Goal: Information Seeking & Learning: Learn about a topic

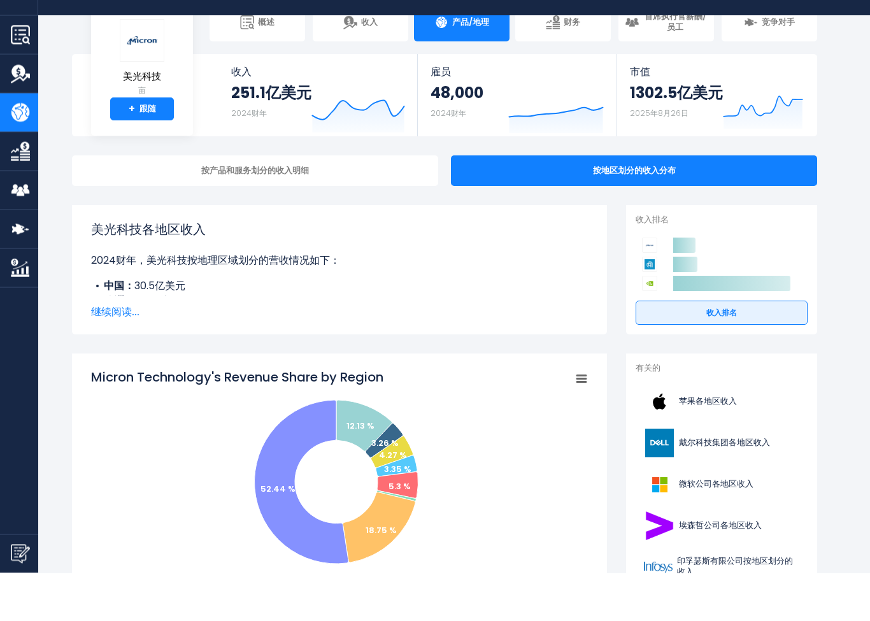
scroll to position [41, 0]
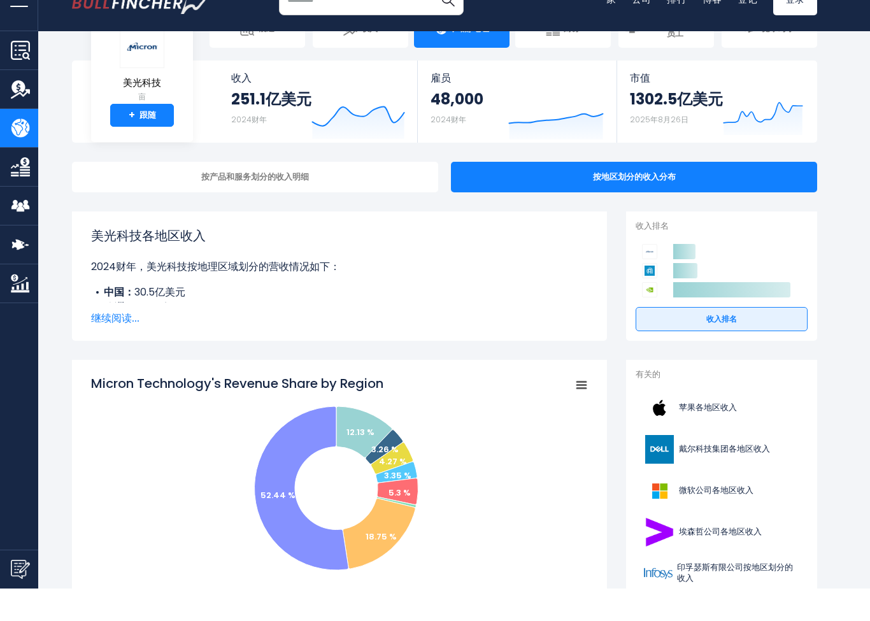
click at [125, 343] on span "继续阅读..." at bounding box center [339, 350] width 497 height 15
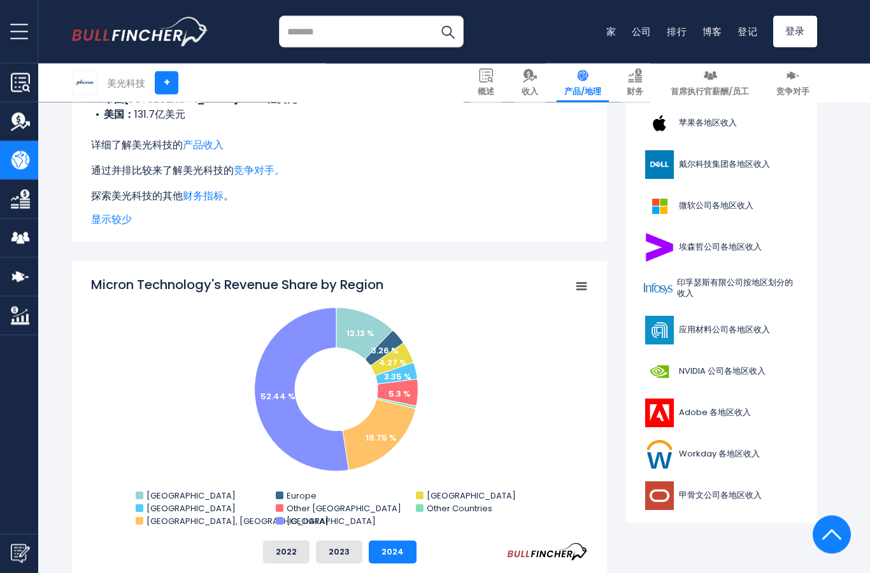
scroll to position [357, 0]
click at [371, 326] on icon "美光科技各地区收入份额" at bounding box center [363, 333] width 55 height 51
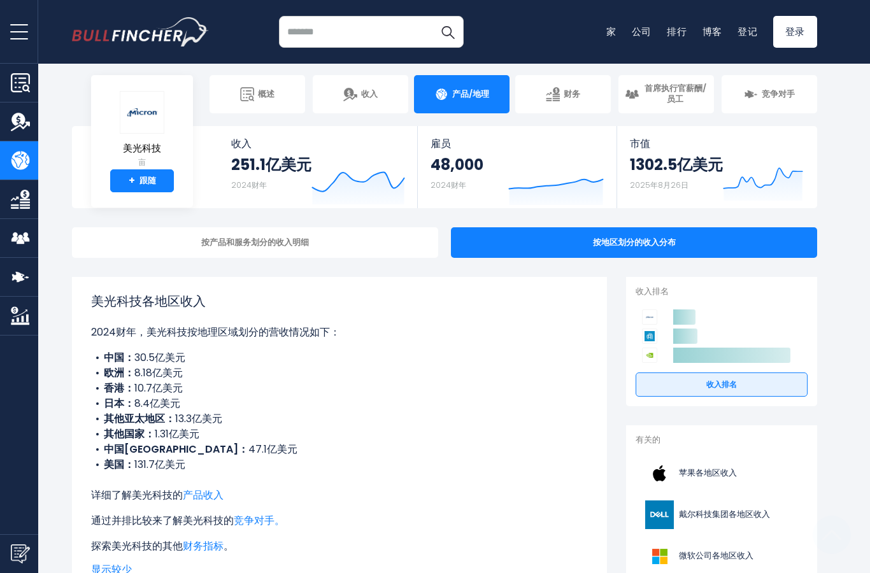
scroll to position [0, 0]
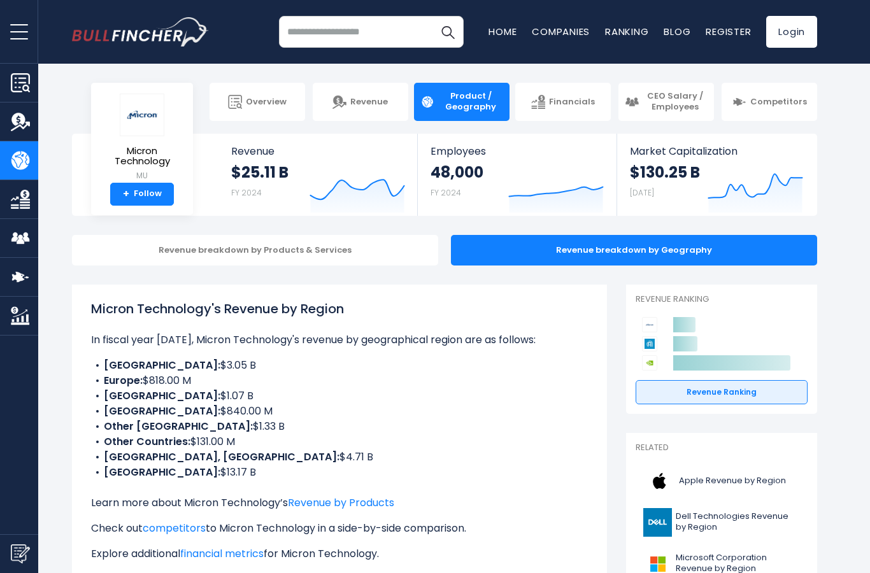
click at [396, 17] on input "search" at bounding box center [371, 32] width 185 height 32
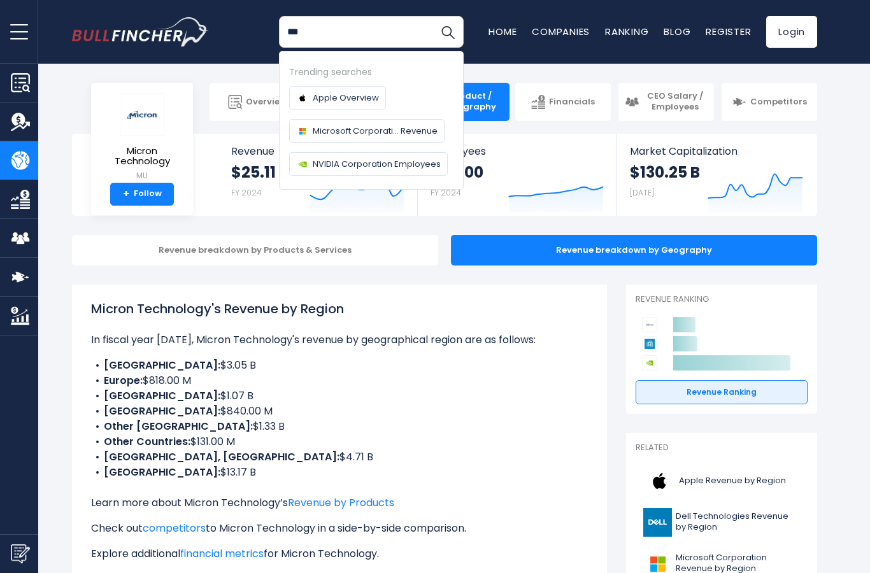
click at [448, 32] on button "Search" at bounding box center [448, 32] width 32 height 32
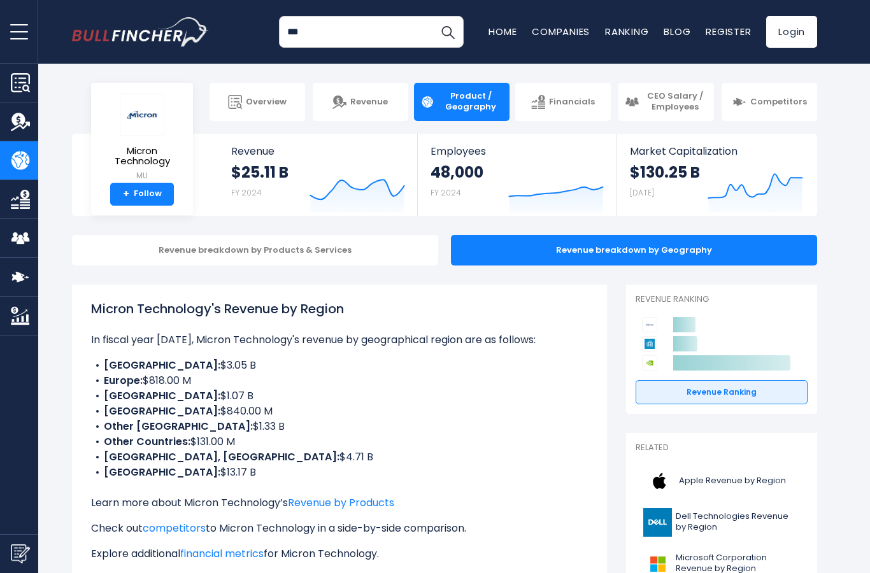
type input "**"
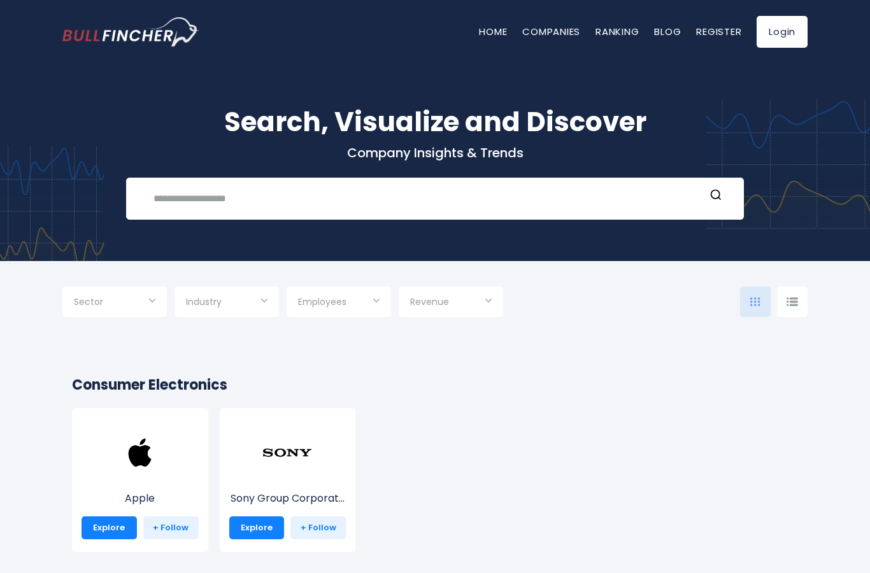
click at [561, 222] on div "Search, Visualize and Discover Company Insights & Trends Recent searches Trendi…" at bounding box center [435, 153] width 870 height 217
click at [471, 201] on input "text" at bounding box center [425, 199] width 559 height 24
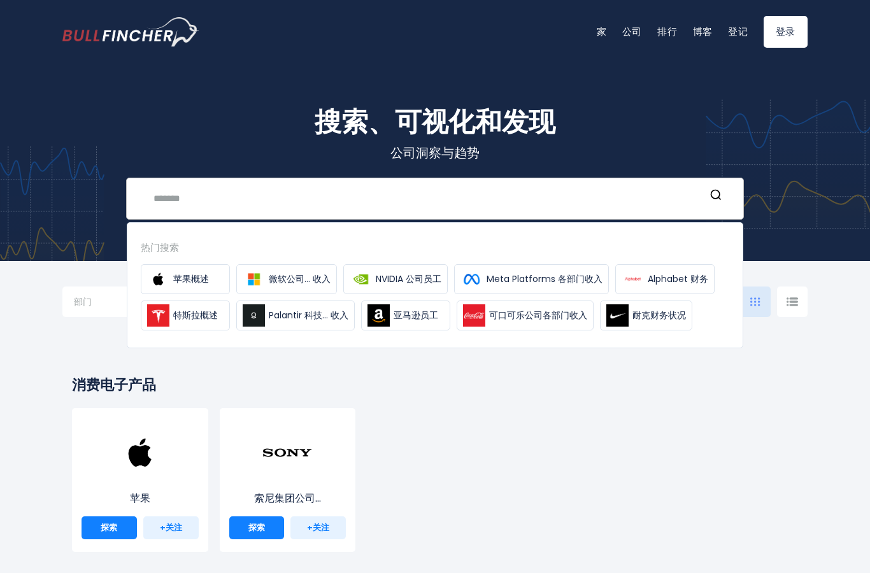
click at [436, 209] on input "text" at bounding box center [425, 199] width 559 height 24
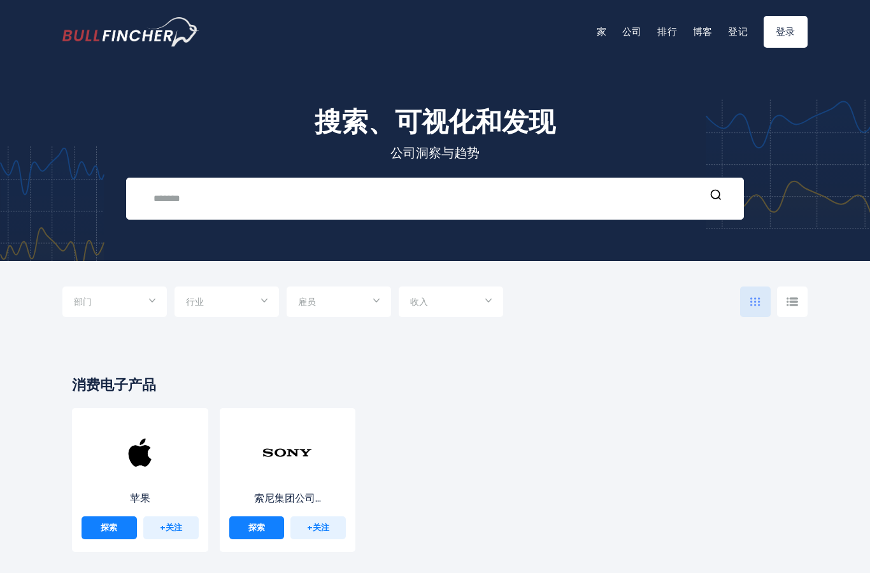
click at [431, 225] on div "搜索、可视化和发现 公司洞察与趋势 近期搜索 热门搜索 苹果概述" at bounding box center [435, 153] width 870 height 217
click at [288, 194] on input "text" at bounding box center [425, 199] width 559 height 24
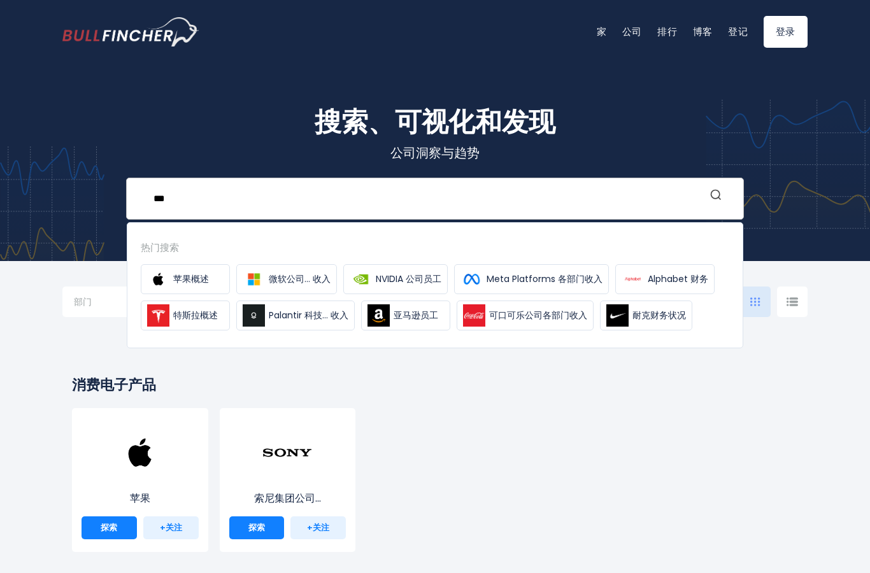
click at [722, 196] on icon "搜索" at bounding box center [716, 195] width 13 height 13
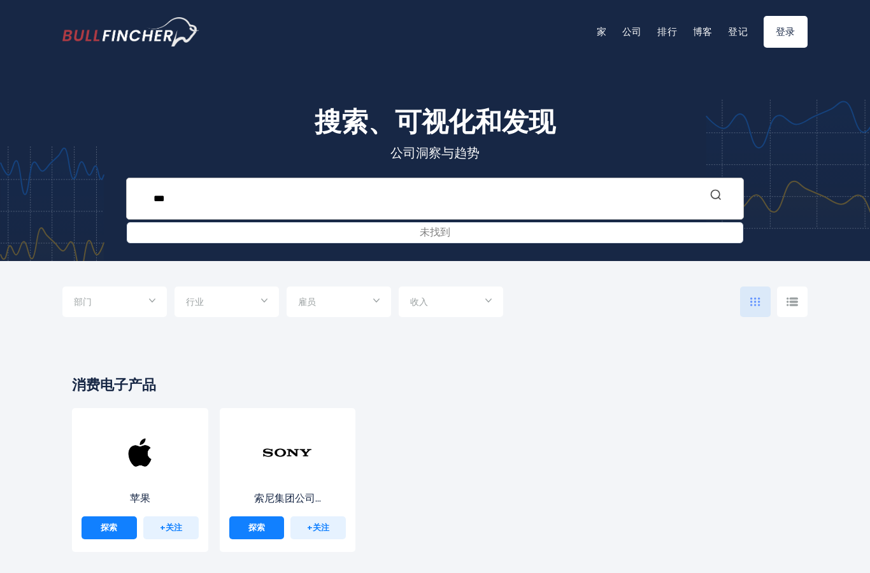
click at [721, 192] on icon "搜索" at bounding box center [716, 195] width 13 height 13
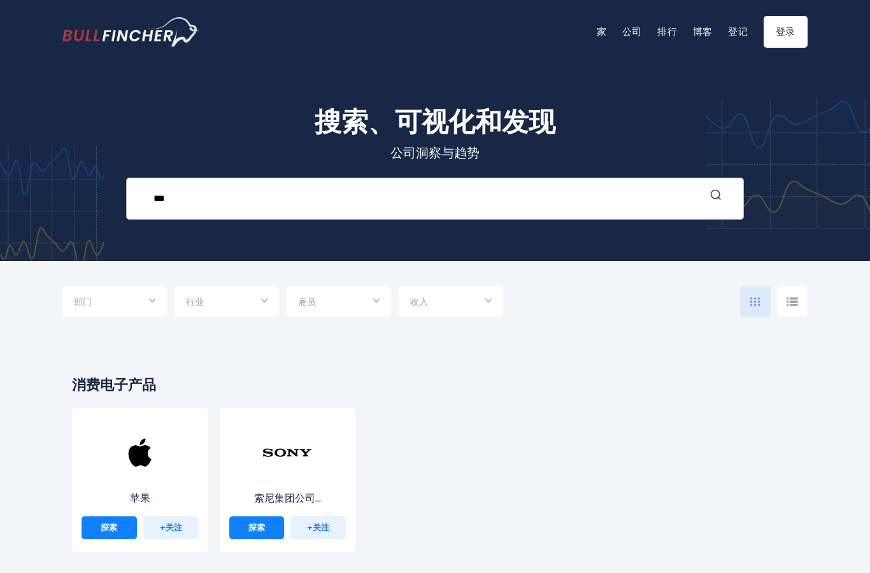
click at [715, 203] on button "搜索" at bounding box center [716, 197] width 17 height 17
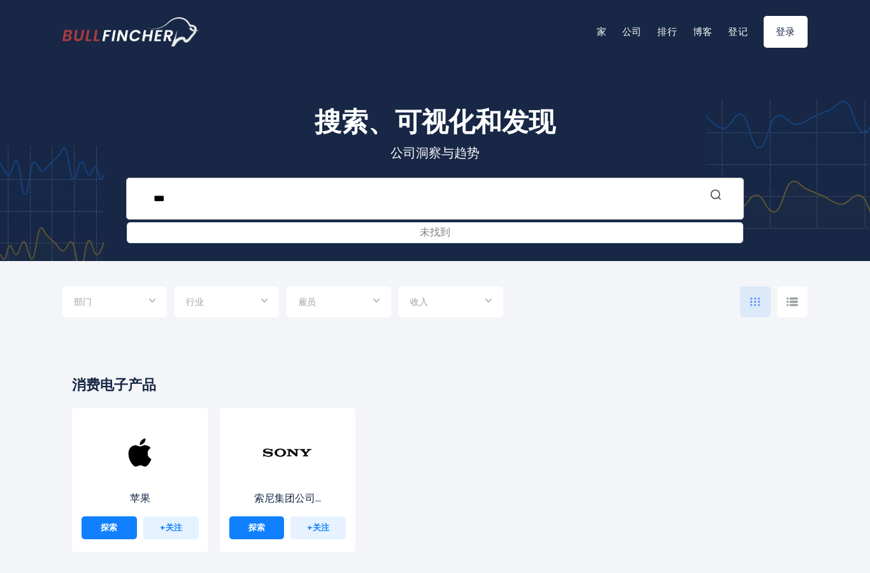
click at [715, 198] on icon "搜索" at bounding box center [716, 195] width 13 height 13
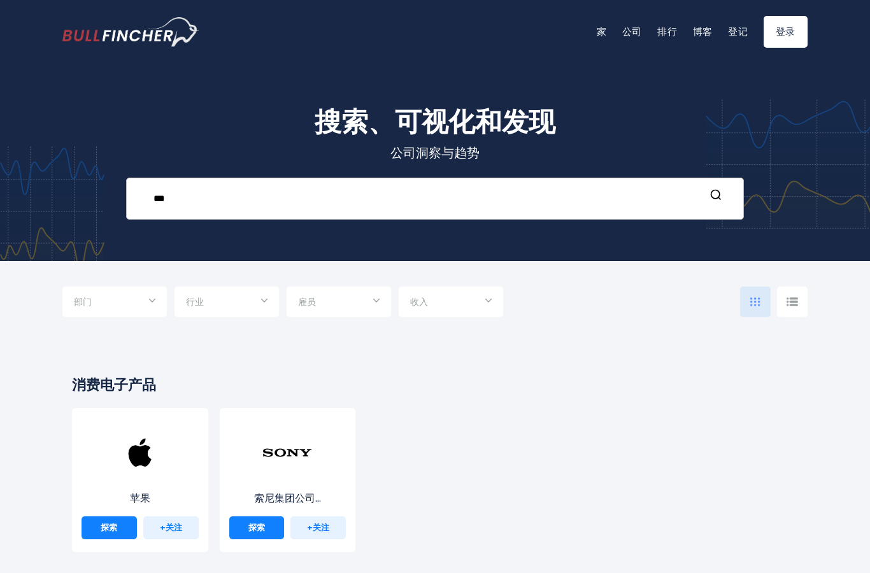
click at [369, 204] on input "***" at bounding box center [425, 199] width 559 height 24
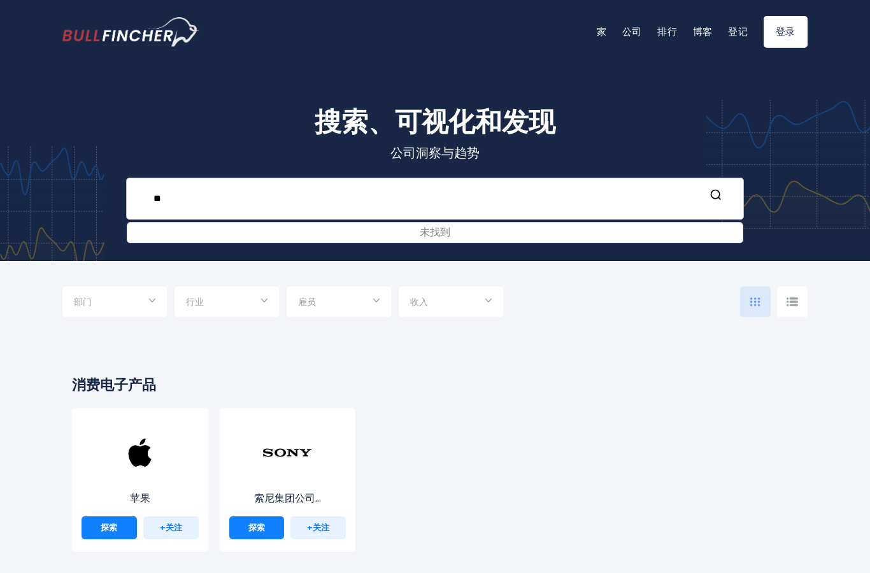
type input "*"
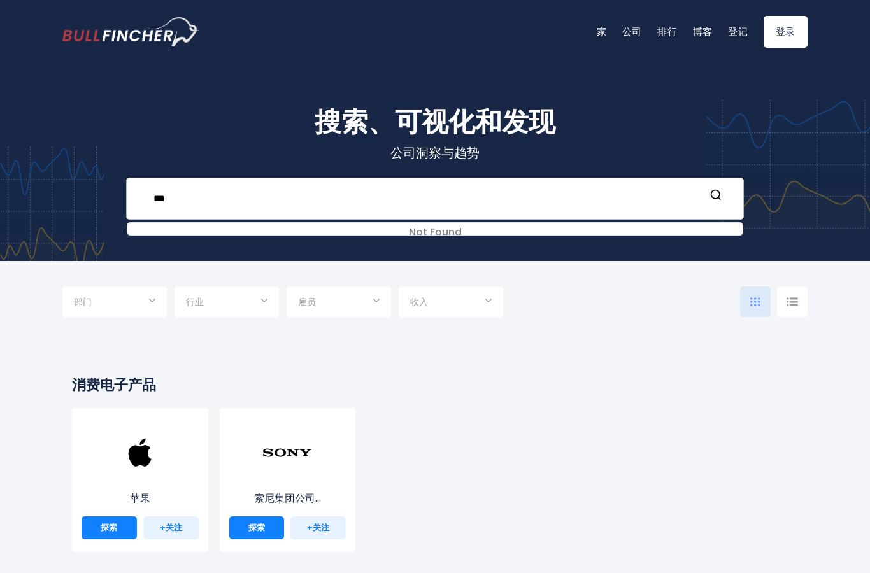
type input "***"
click at [710, 203] on button "搜索" at bounding box center [716, 197] width 17 height 17
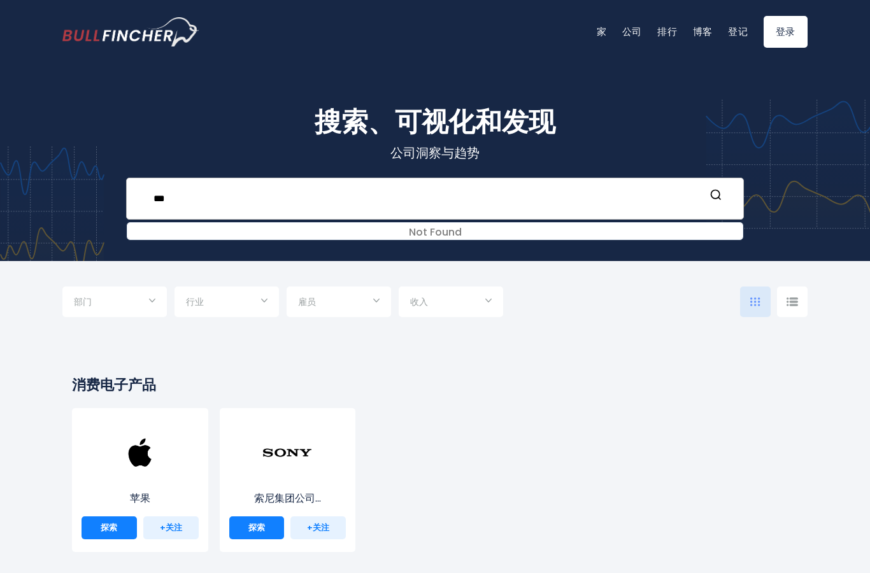
click at [713, 182] on div "*** Not Found 近期搜索 热门搜索 苹果概述 微软公司... 收入" at bounding box center [435, 199] width 618 height 42
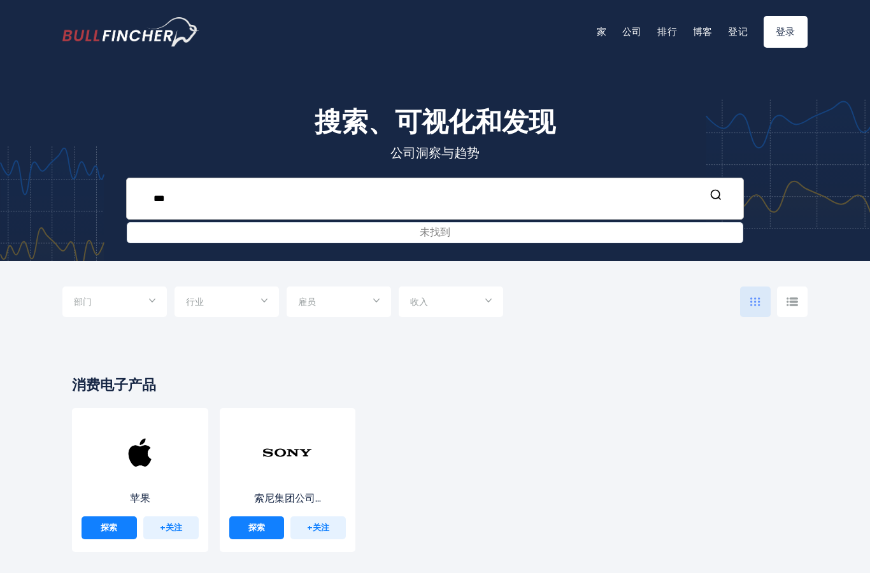
click at [713, 182] on div "*** 未找到 近期搜索 热门搜索 苹果概述 微软公司... 收入" at bounding box center [435, 199] width 618 height 42
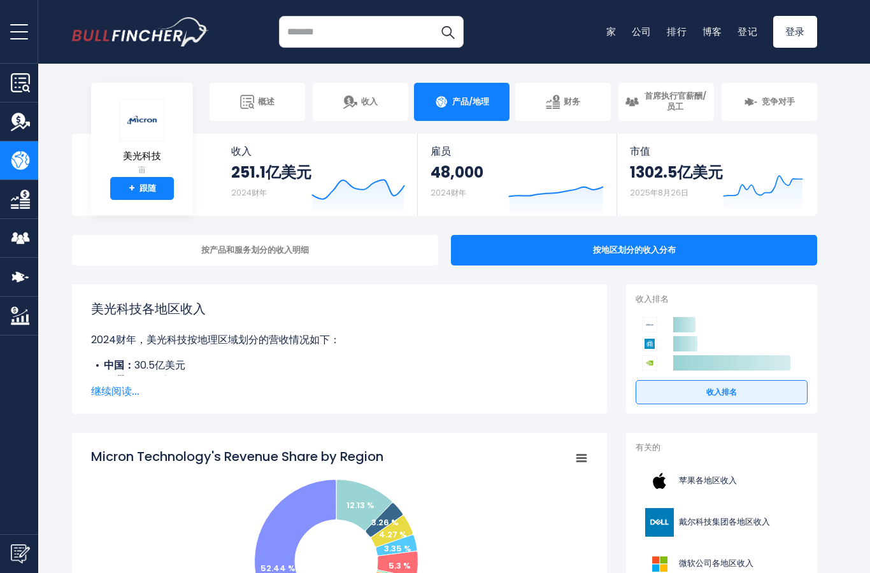
click at [399, 21] on input "search" at bounding box center [371, 32] width 185 height 32
type input "***"
click at [440, 42] on button "搜索" at bounding box center [448, 32] width 32 height 32
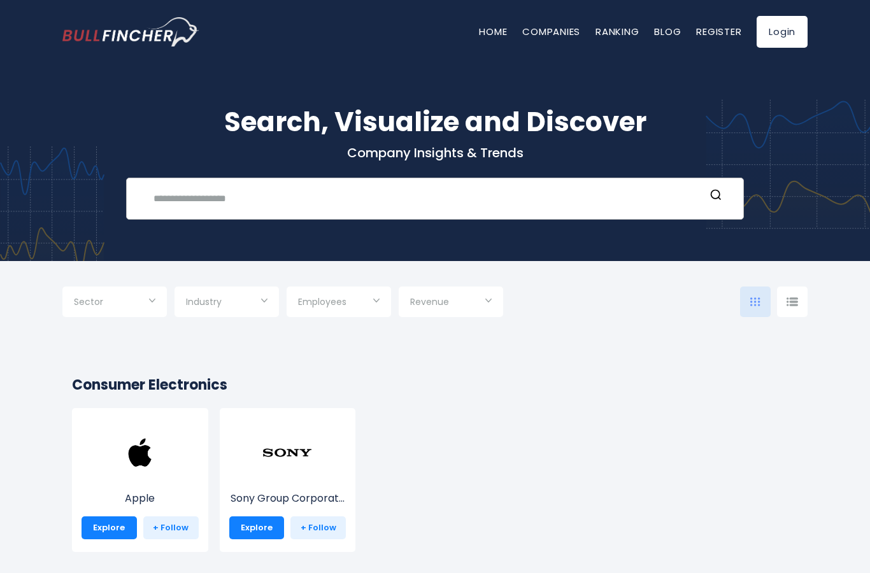
click at [581, 203] on input "text" at bounding box center [425, 199] width 559 height 24
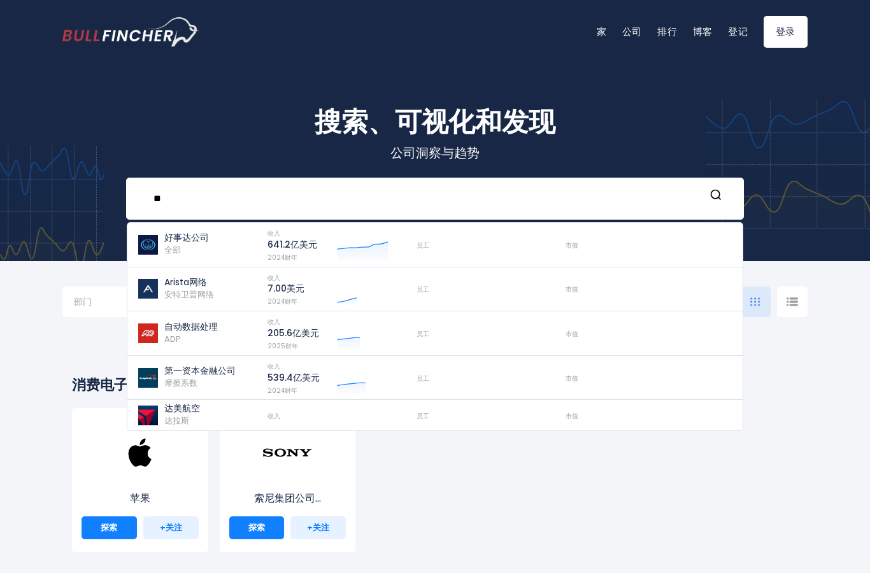
click at [555, 167] on div "搜索、可视化和发现 公司洞察与趋势 ** 好事达公司 全部 收入 641.2亿美元 2024财年 员工 市值 收入 ADP" at bounding box center [435, 161] width 764 height 118
click at [558, 191] on input "**" at bounding box center [425, 199] width 559 height 24
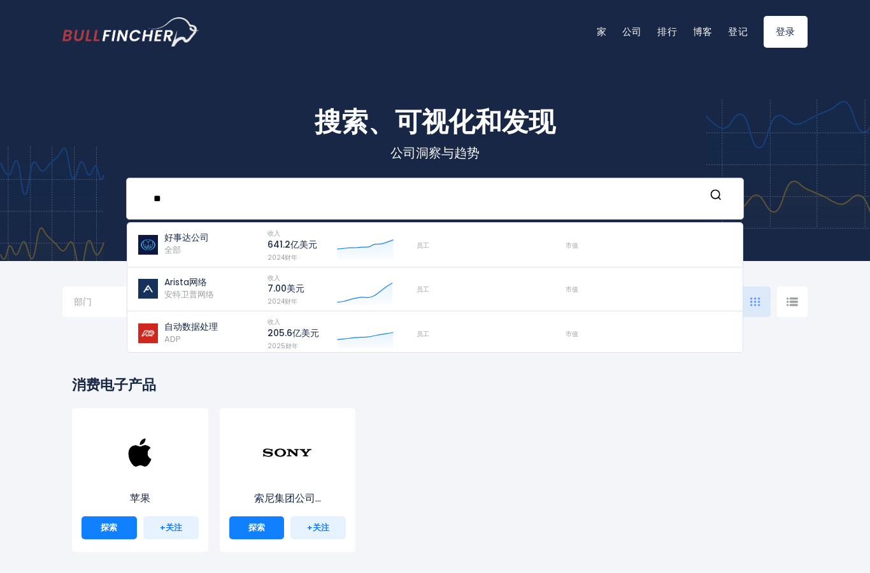
click at [557, 191] on input "**" at bounding box center [425, 199] width 559 height 24
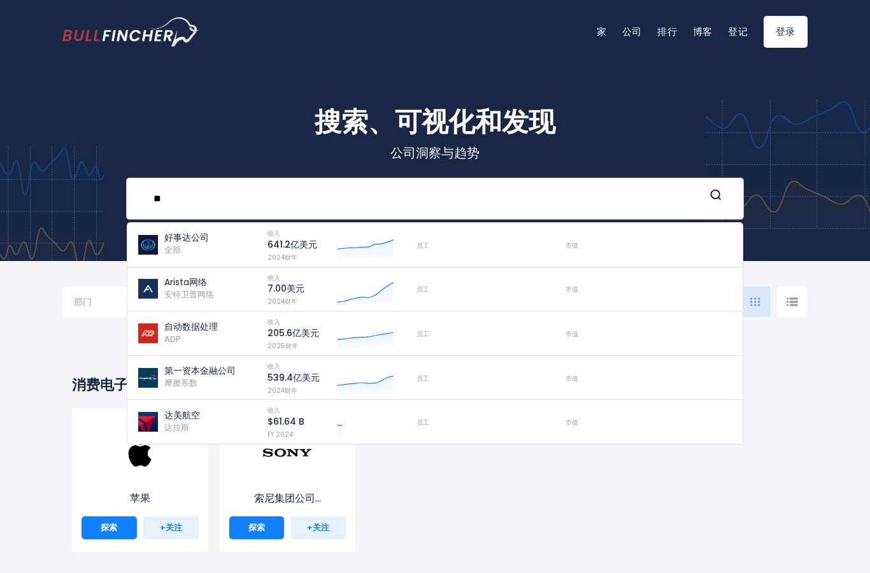
type input "*"
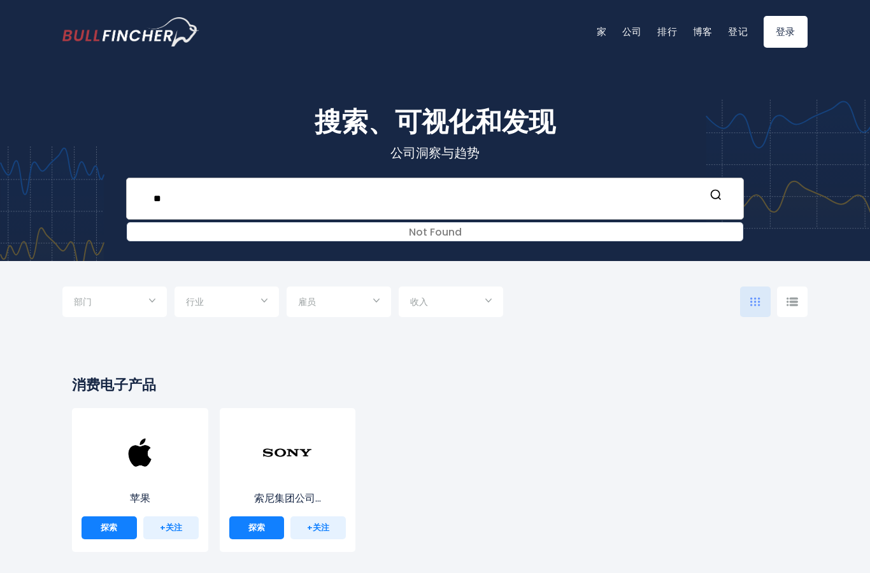
type input "*"
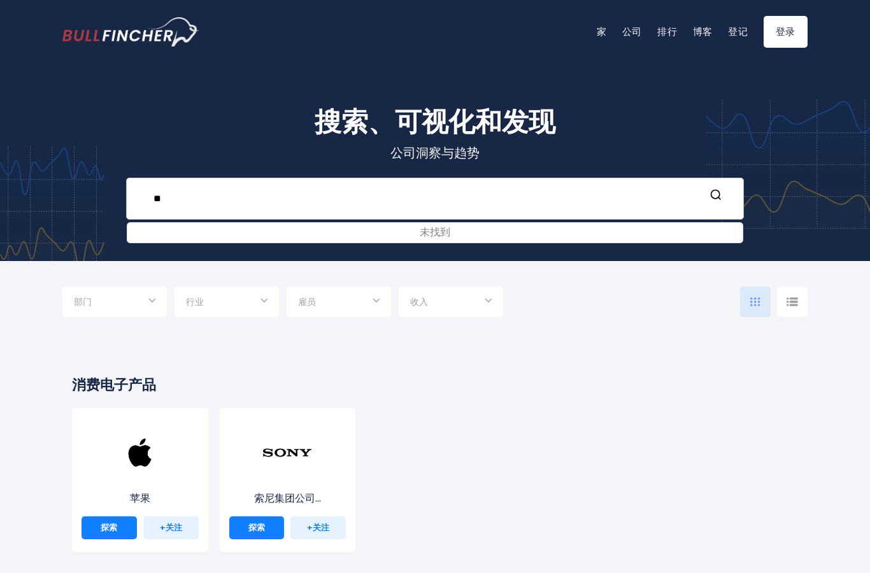
type input "*"
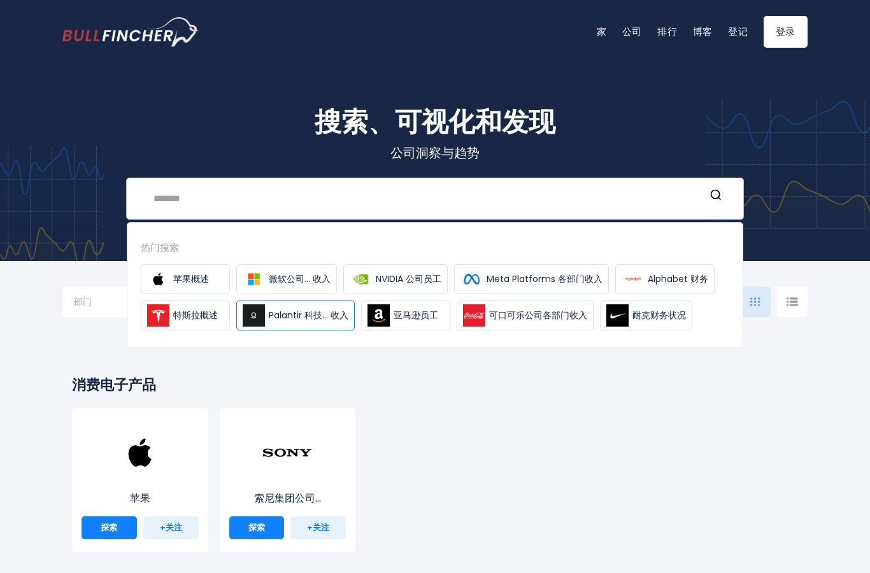
click at [264, 313] on img at bounding box center [254, 315] width 22 height 22
click at [400, 424] on div "苹果 探索 +关注 索尼集团公司... 探索 +关注" at bounding box center [430, 486] width 738 height 157
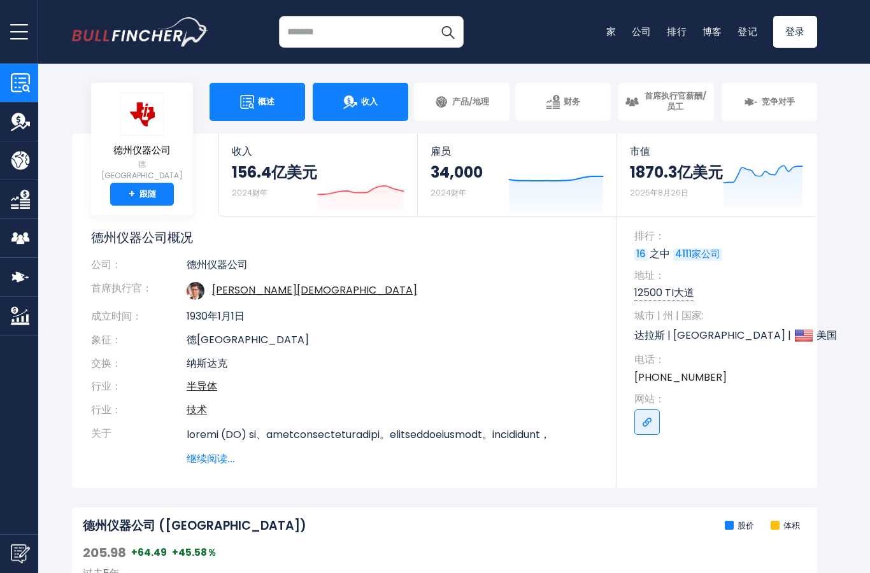
click at [385, 97] on link "收入" at bounding box center [361, 102] width 96 height 38
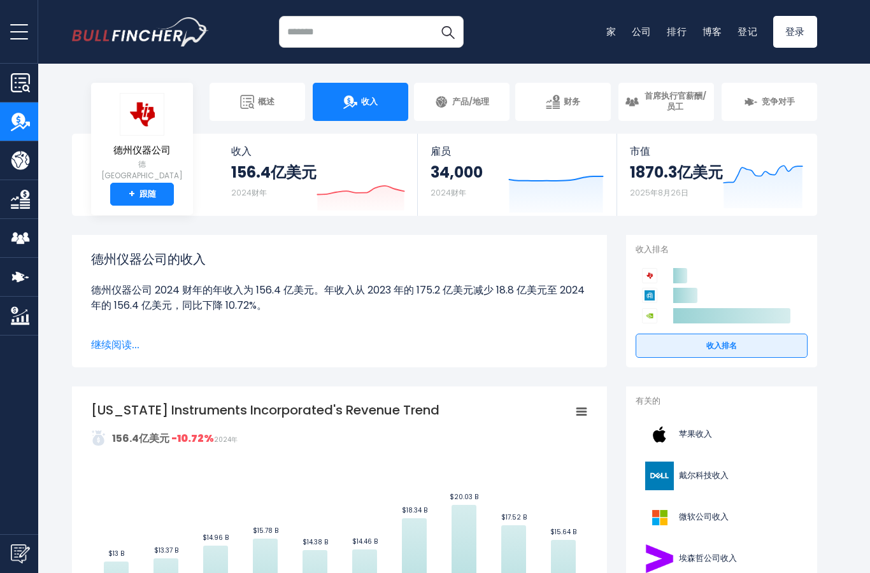
click at [97, 348] on font "继续阅读..." at bounding box center [115, 345] width 48 height 15
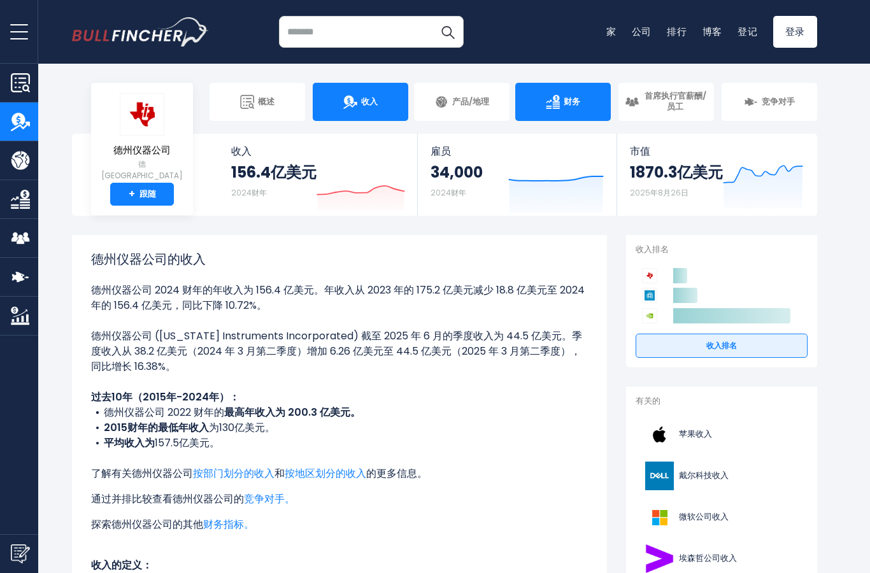
click at [560, 101] on img at bounding box center [553, 102] width 14 height 14
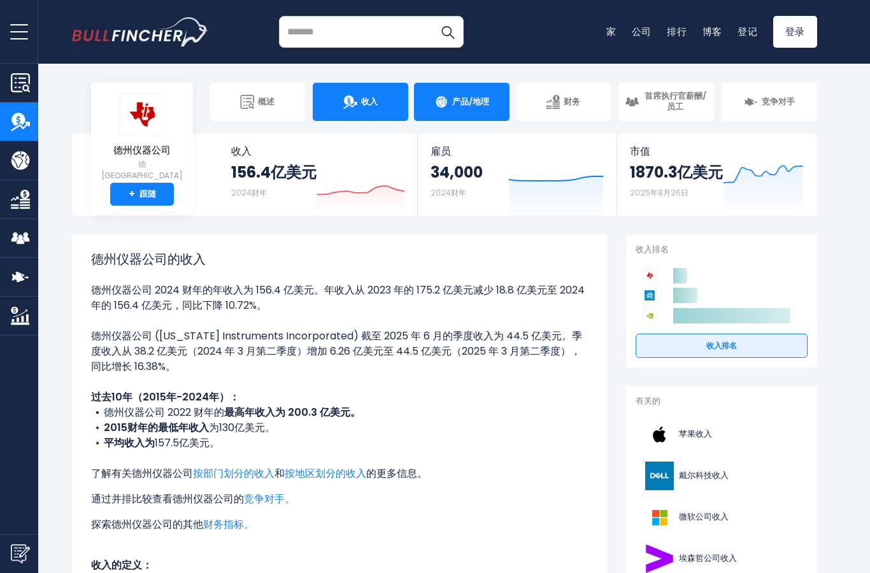
click at [481, 104] on font "产品/地理" at bounding box center [470, 102] width 37 height 12
click at [448, 100] on img at bounding box center [441, 102] width 14 height 14
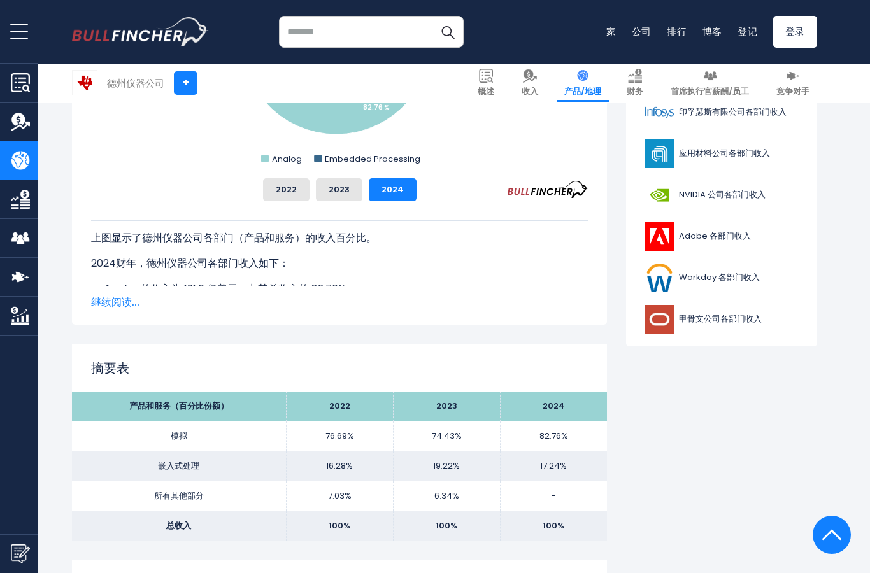
scroll to position [592, 0]
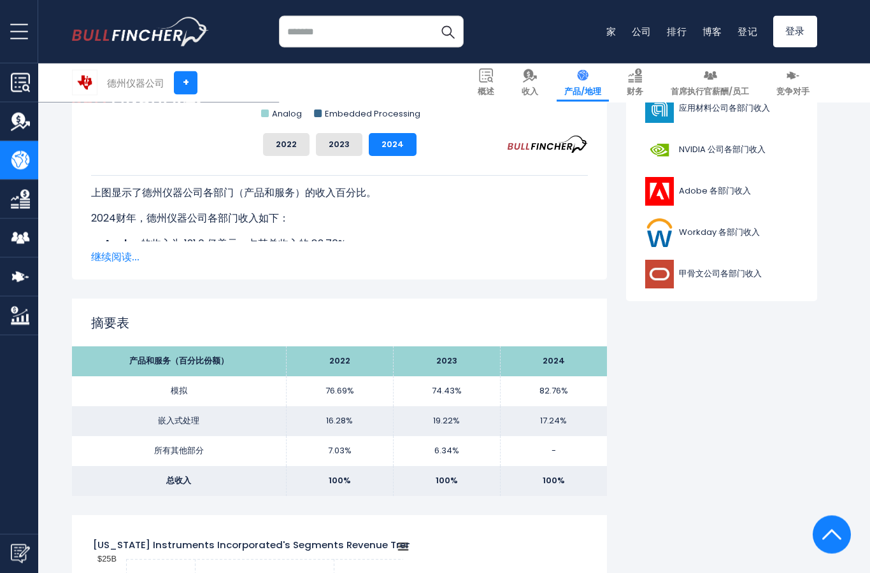
click at [115, 264] on font "继续阅读..." at bounding box center [115, 257] width 48 height 15
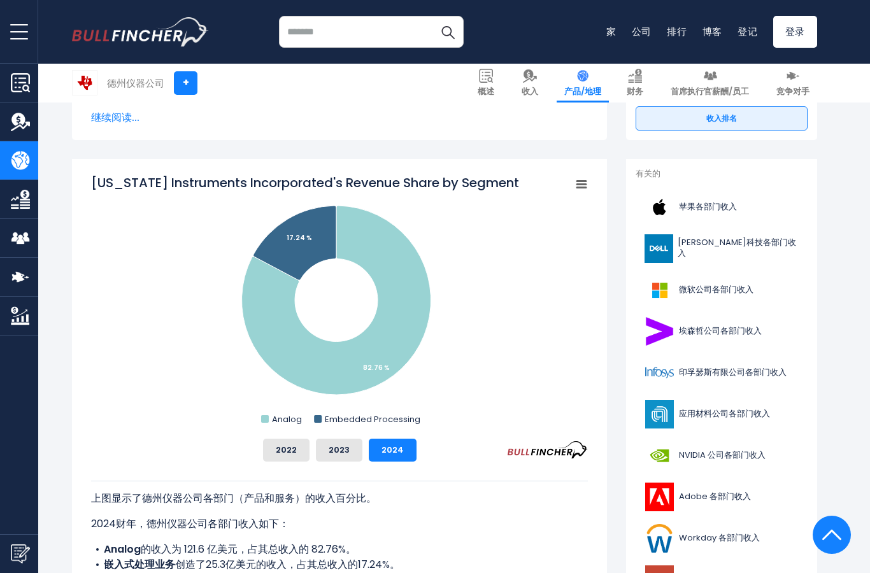
scroll to position [0, 0]
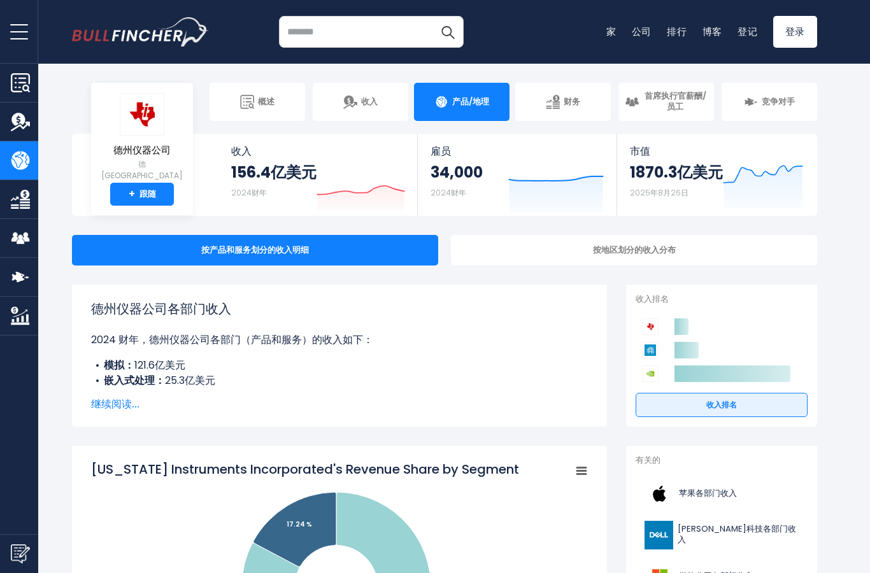
click at [587, 262] on div "按地区划分的收入分布" at bounding box center [634, 250] width 366 height 31
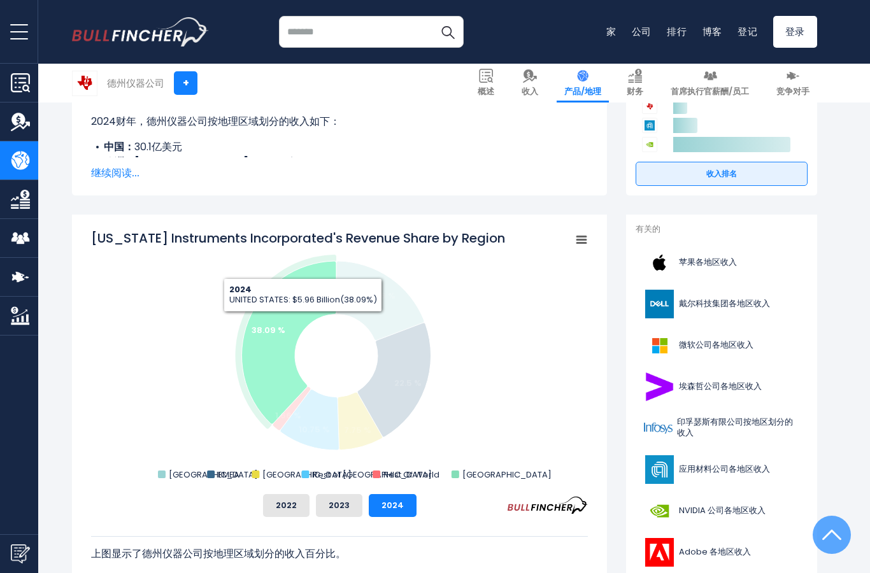
scroll to position [262, 0]
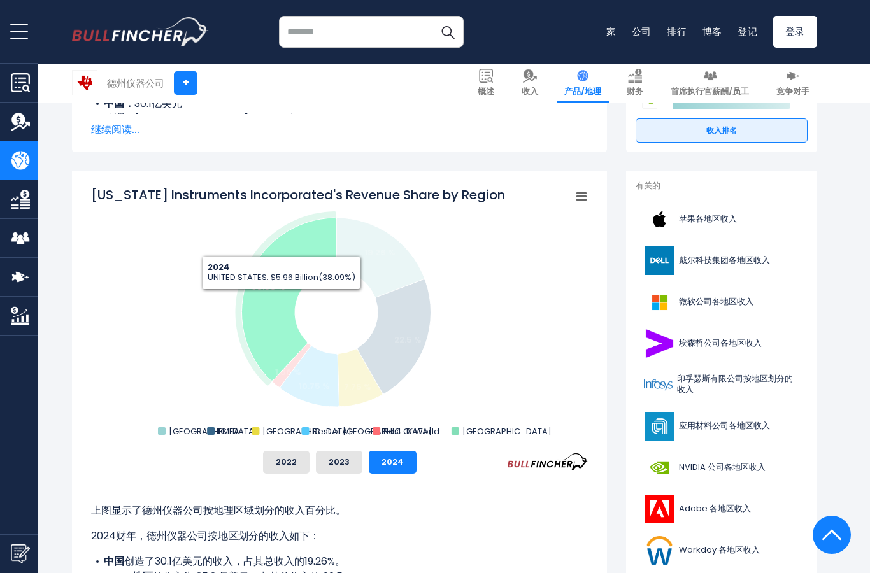
click at [280, 301] on icon "德州仪器公司各地区收入份额" at bounding box center [289, 299] width 94 height 163
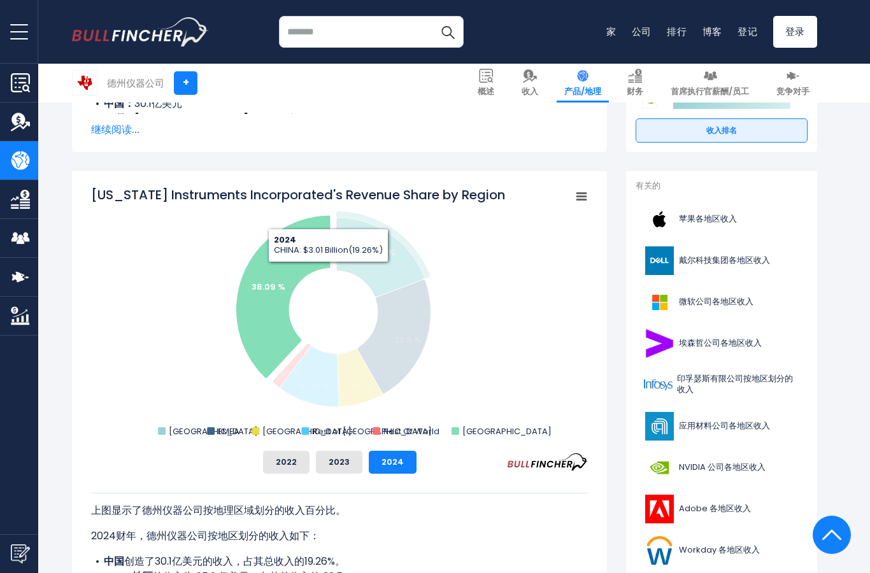
click at [379, 250] on text "19.26 %" at bounding box center [379, 253] width 31 height 12
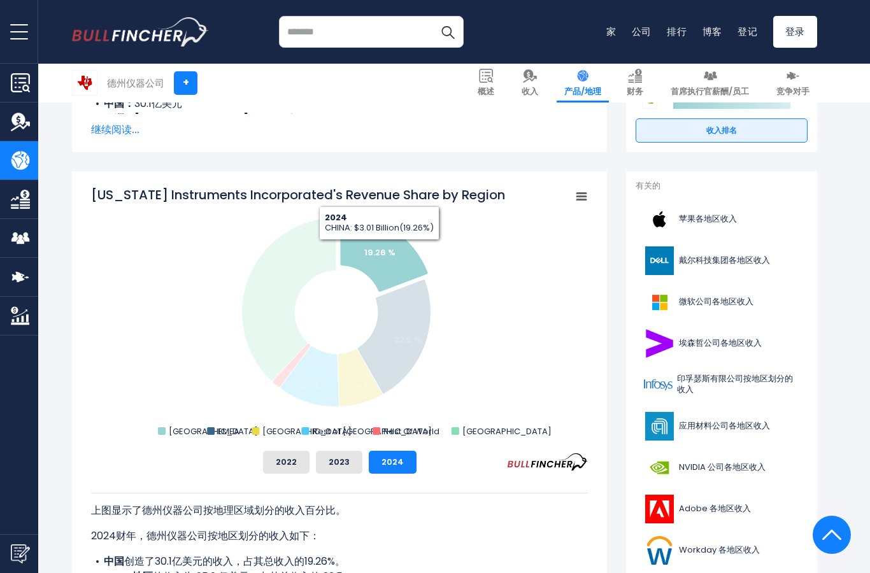
click at [405, 34] on input "search" at bounding box center [371, 32] width 185 height 32
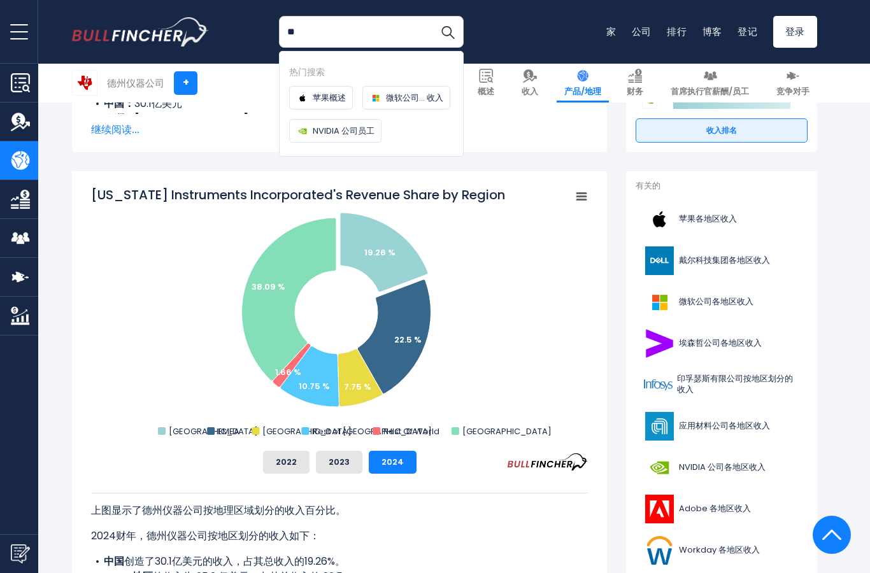
type input "*"
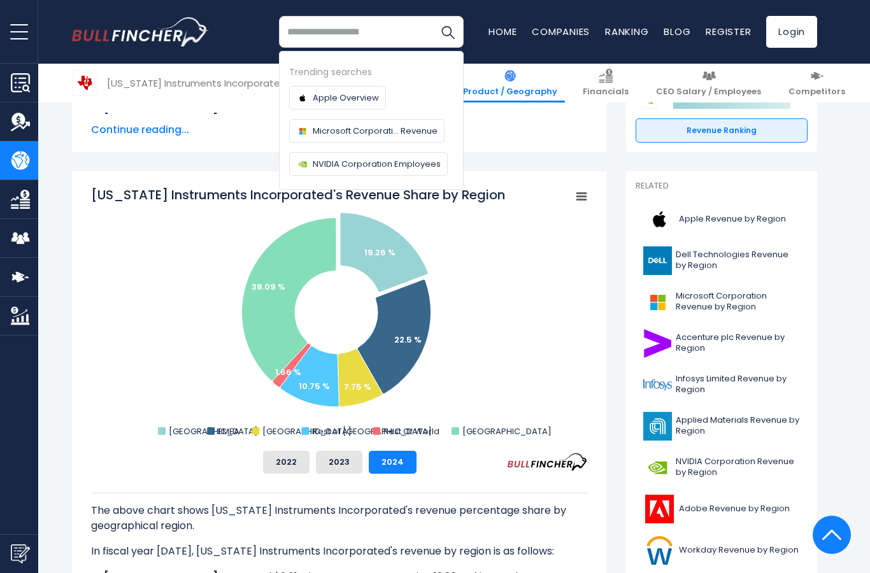
click at [368, 39] on input "search" at bounding box center [371, 32] width 185 height 32
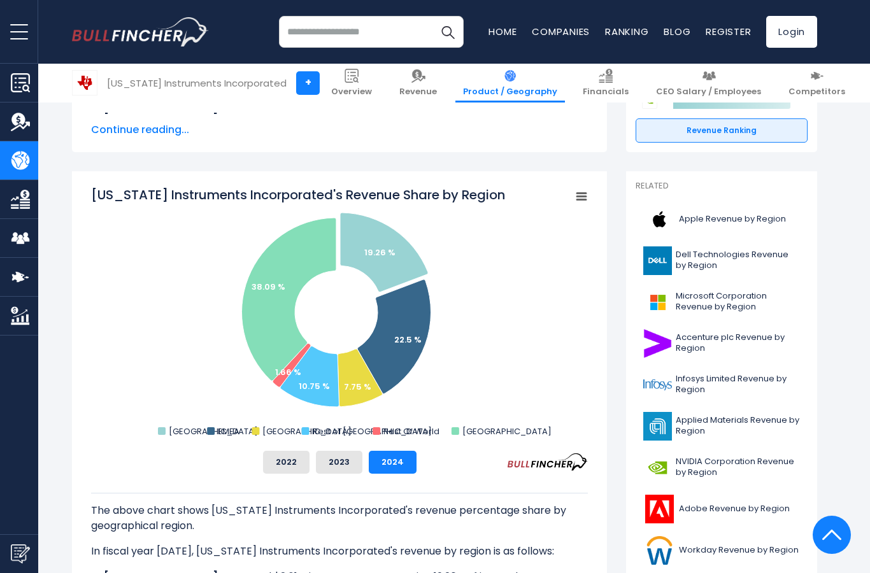
click at [383, 32] on input "search" at bounding box center [371, 32] width 185 height 32
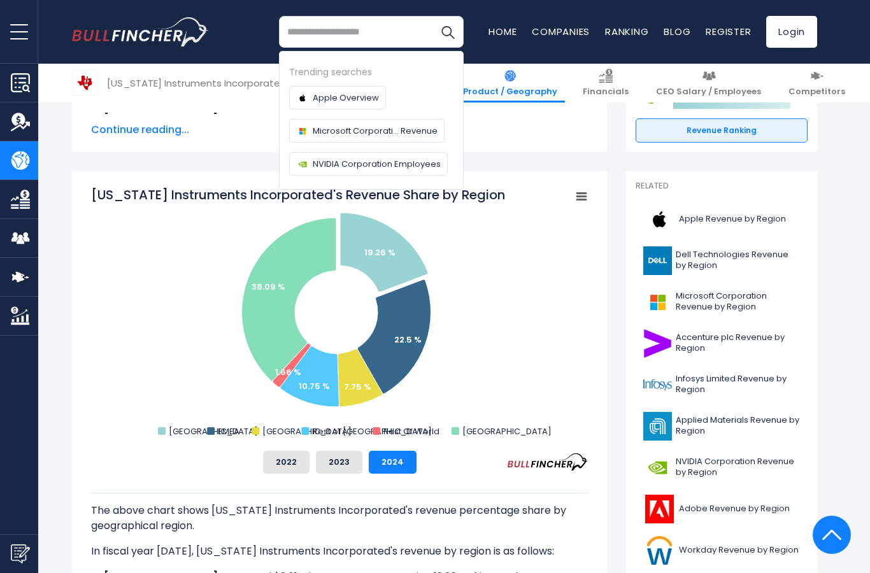
click at [318, 39] on input "search" at bounding box center [371, 32] width 185 height 32
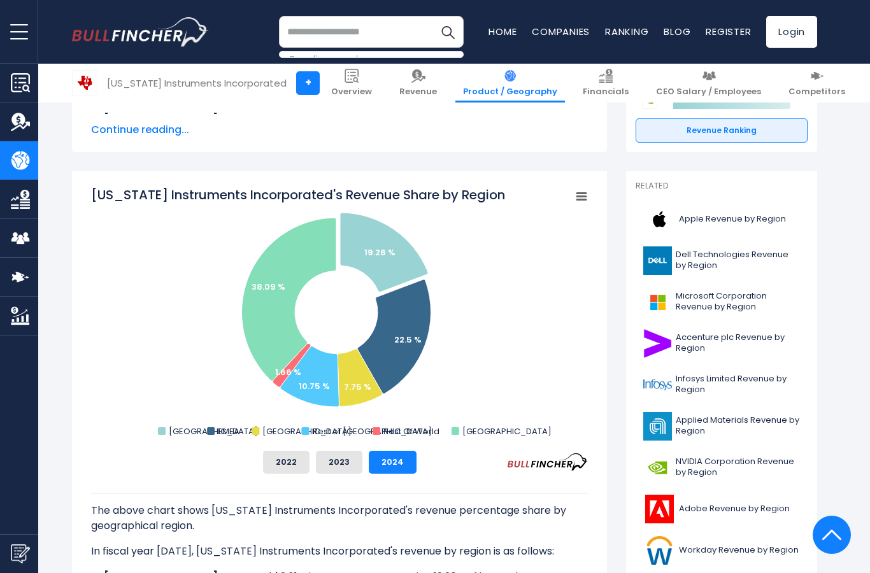
click at [317, 39] on input "search" at bounding box center [371, 32] width 185 height 32
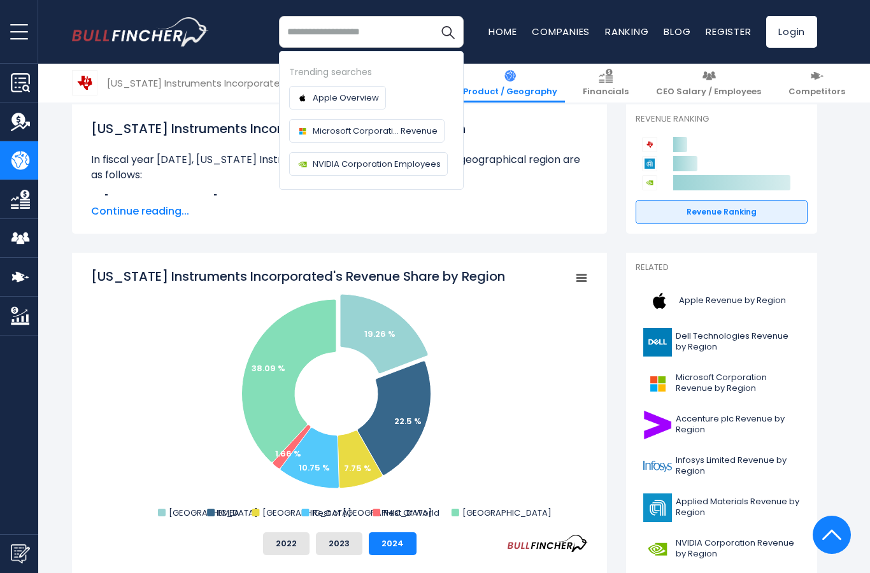
scroll to position [0, 0]
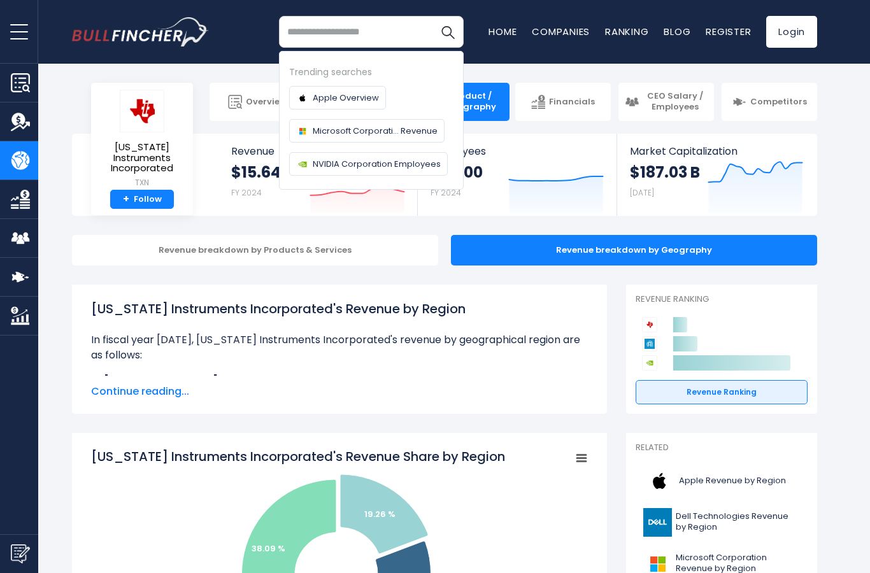
click at [350, 27] on input "search" at bounding box center [371, 32] width 185 height 32
click at [349, 27] on input "search" at bounding box center [371, 32] width 185 height 32
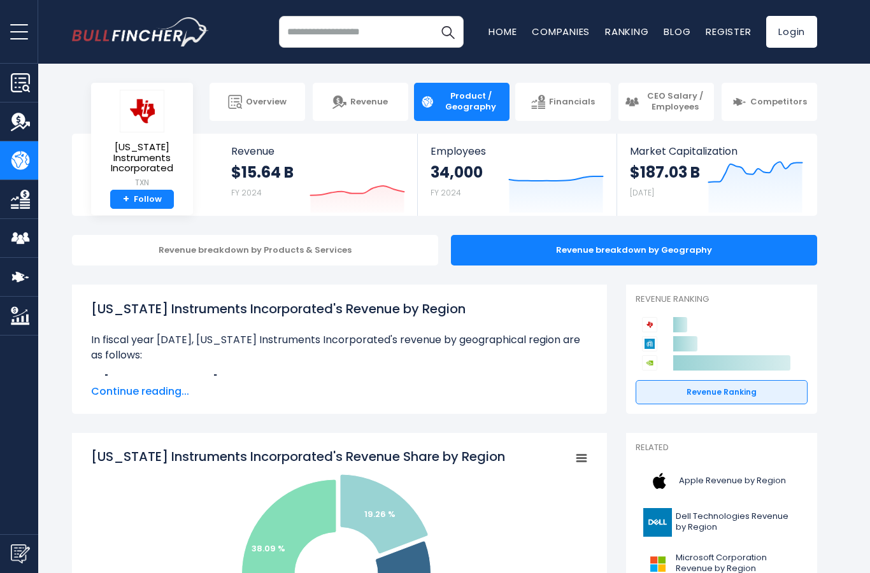
click at [332, 28] on input "search" at bounding box center [371, 32] width 185 height 32
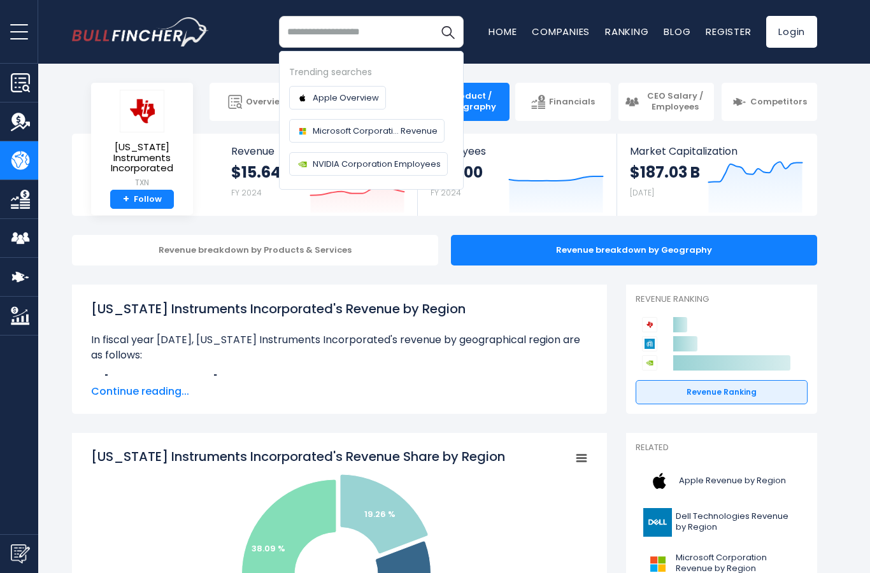
click at [417, 43] on input "search" at bounding box center [371, 32] width 185 height 32
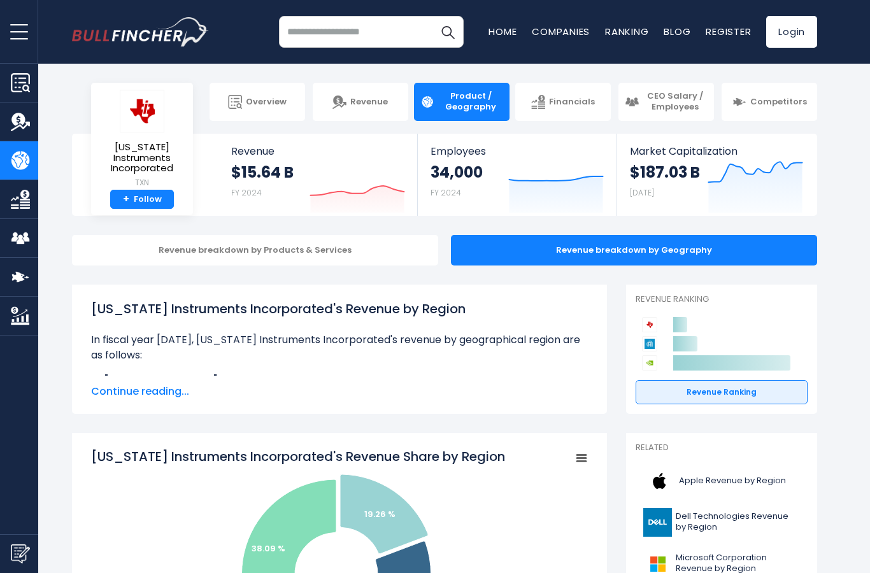
click at [408, 31] on input "search" at bounding box center [371, 32] width 185 height 32
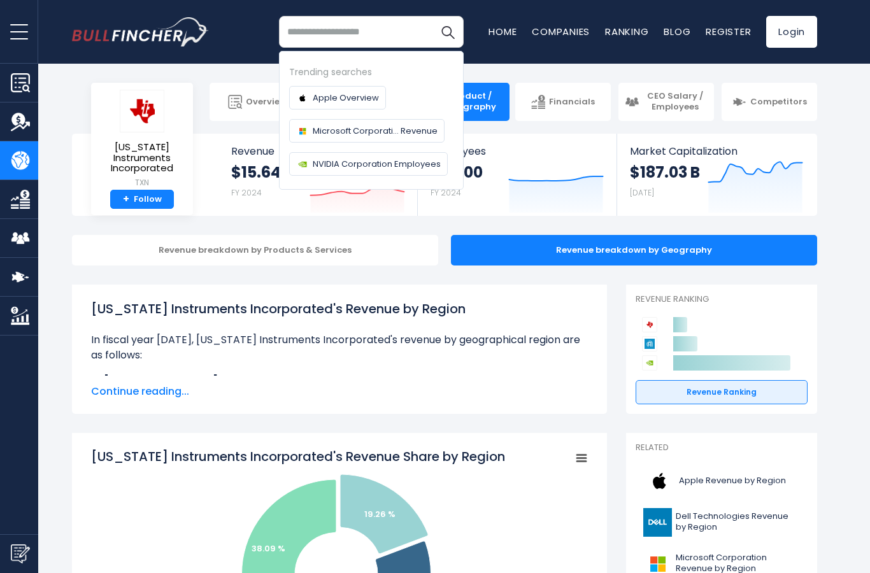
click at [300, 37] on input "search" at bounding box center [371, 32] width 185 height 32
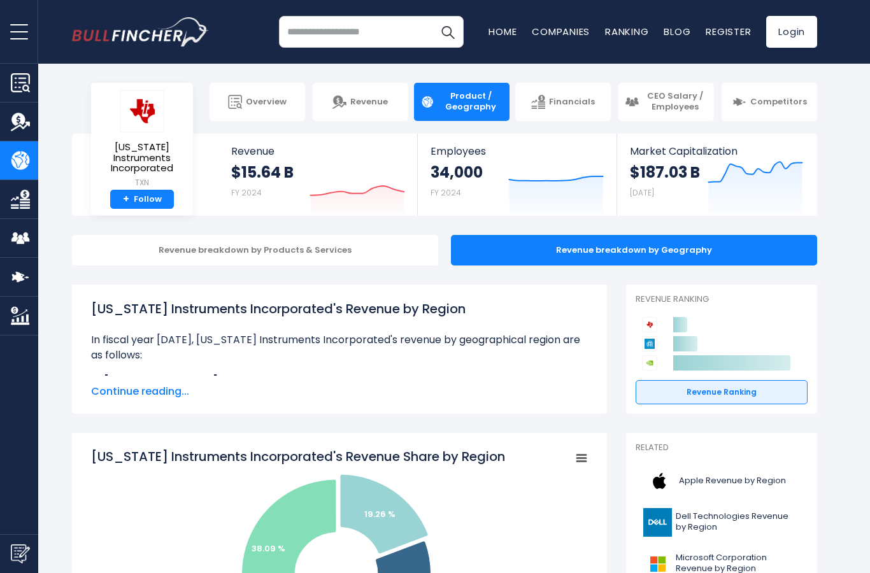
click at [347, 33] on input "search" at bounding box center [371, 32] width 185 height 32
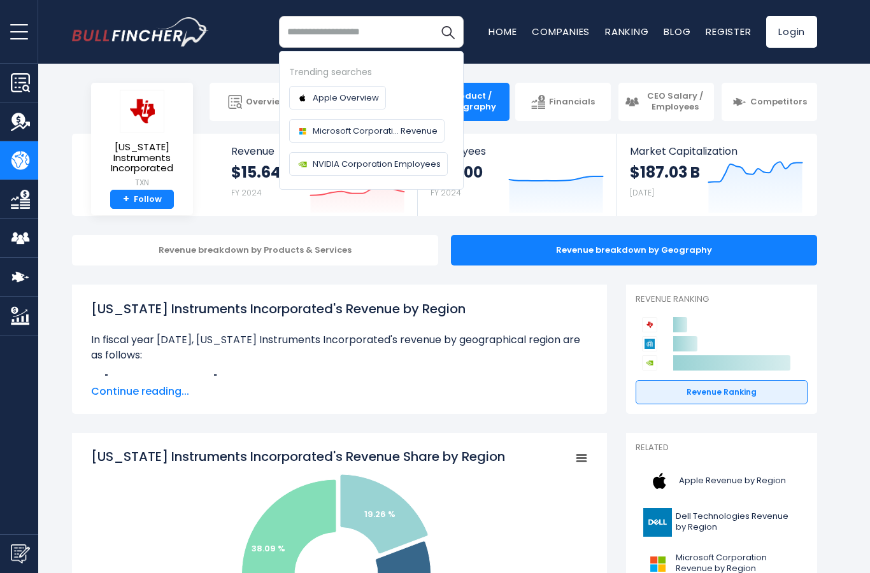
click at [408, 32] on input "search" at bounding box center [371, 32] width 185 height 32
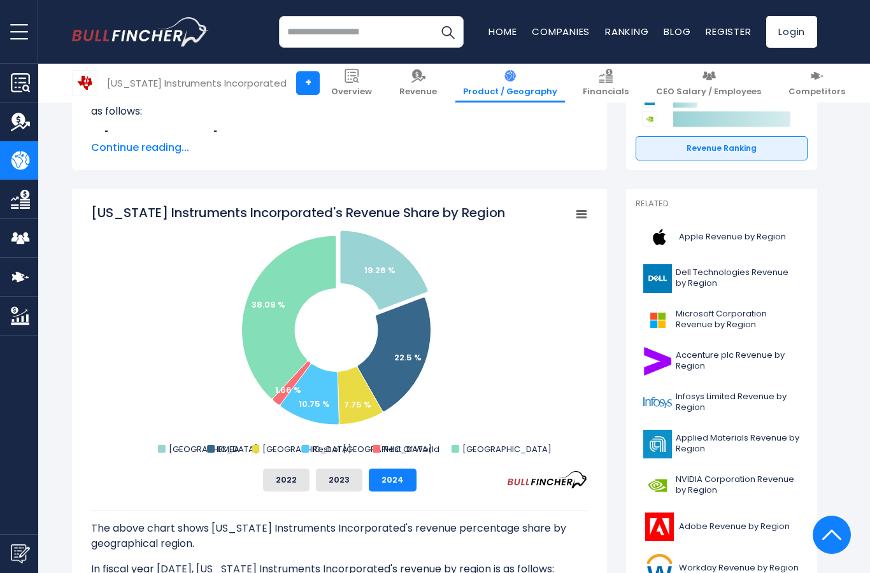
scroll to position [240, 0]
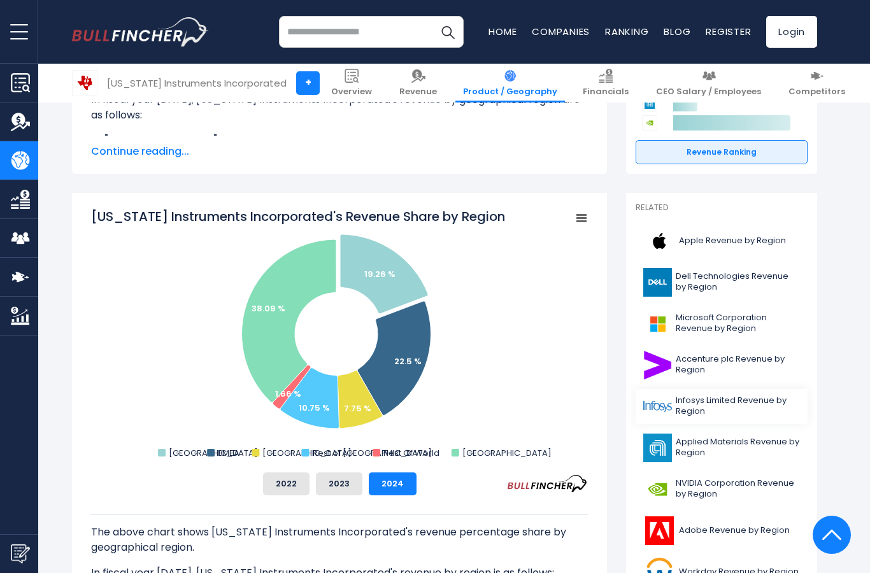
click at [777, 410] on span "Infosys Limited Revenue by Region" at bounding box center [738, 407] width 124 height 22
click at [473, 354] on rect "Texas Instruments Incorporated's Revenue Share by Region" at bounding box center [339, 335] width 497 height 255
click at [350, 473] on button "2023" at bounding box center [339, 484] width 47 height 23
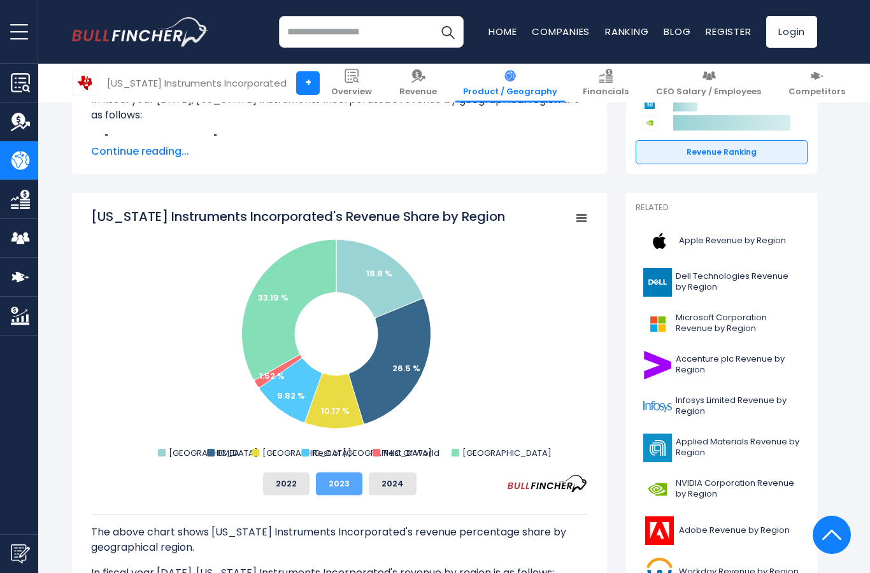
click at [352, 473] on button "2023" at bounding box center [339, 484] width 47 height 23
click at [357, 473] on button "2023" at bounding box center [339, 484] width 47 height 23
click at [404, 473] on button "2024" at bounding box center [393, 484] width 48 height 23
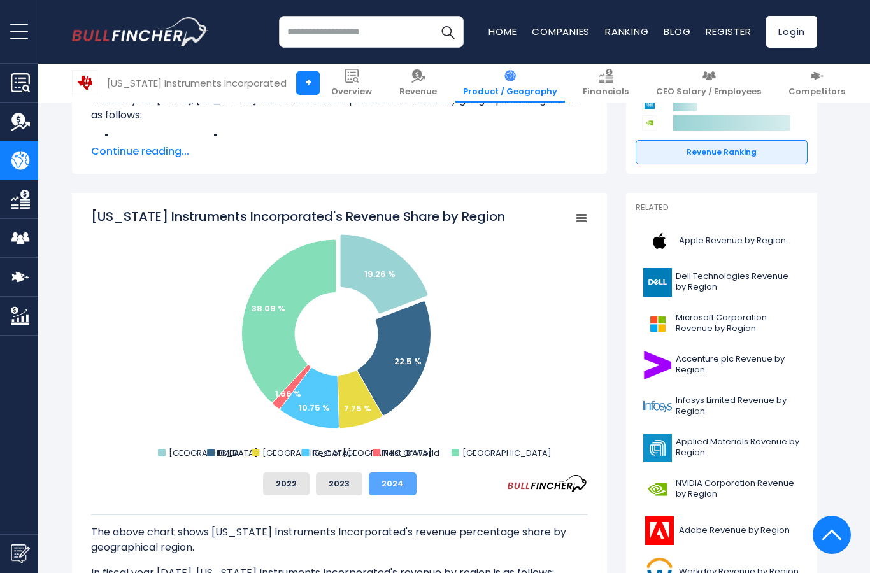
scroll to position [297, 0]
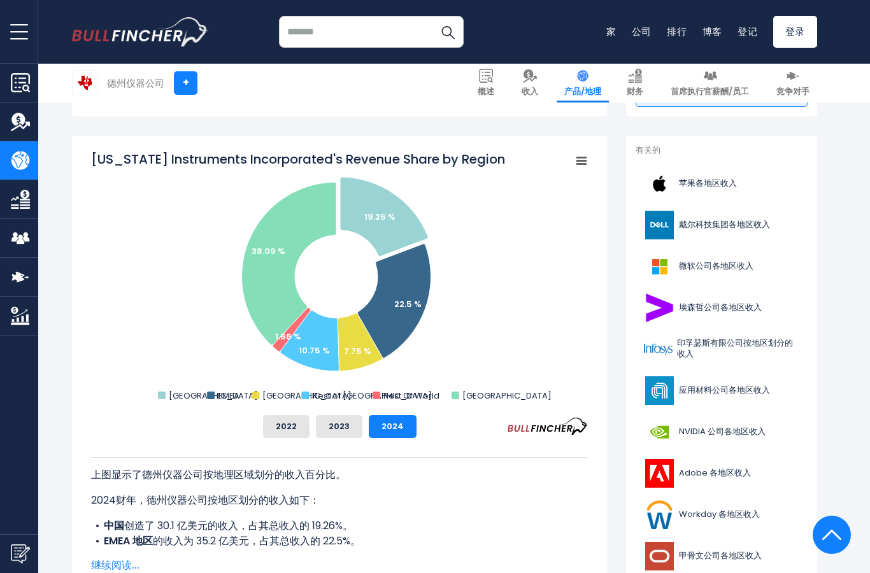
click at [408, 205] on rect "德州仪器公司各地区收入份额" at bounding box center [339, 277] width 497 height 255
click at [400, 222] on icon "德州仪器公司各地区收入份额" at bounding box center [384, 217] width 88 height 80
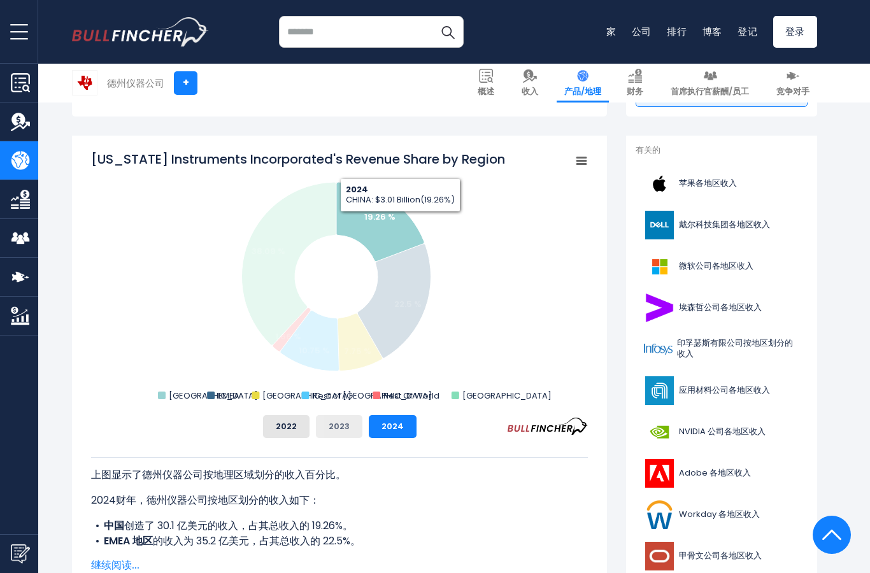
click at [329, 438] on button "2023" at bounding box center [339, 426] width 47 height 23
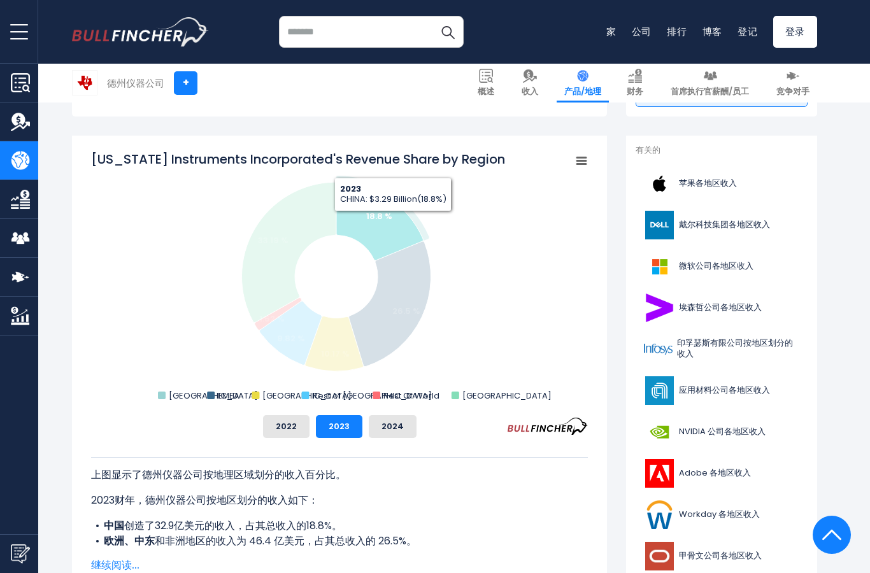
click at [393, 221] on icon "德州仪器公司各地区收入份额" at bounding box center [379, 221] width 87 height 78
click at [284, 428] on font "2022" at bounding box center [286, 426] width 21 height 12
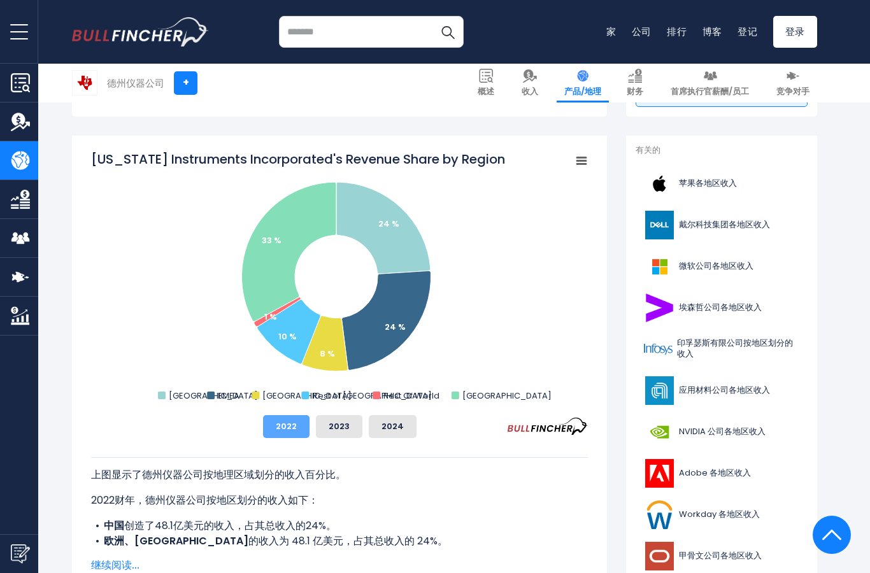
click at [278, 438] on button "2022" at bounding box center [286, 426] width 47 height 23
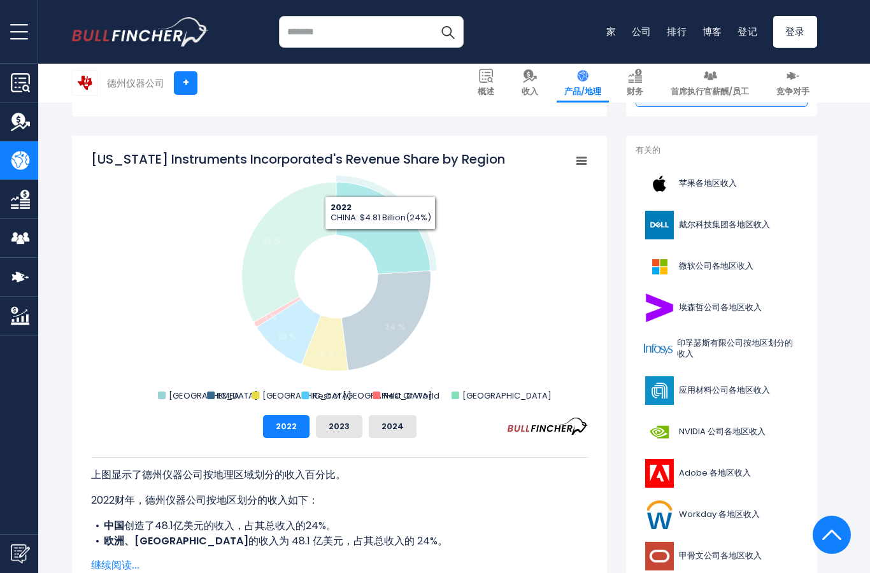
click at [380, 240] on icon "德州仪器公司各地区收入份额" at bounding box center [383, 228] width 94 height 92
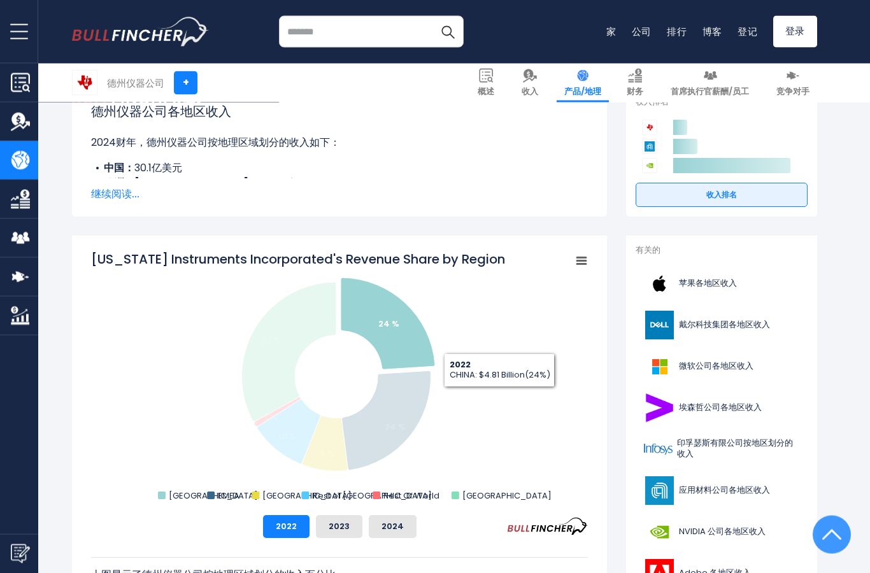
scroll to position [0, 0]
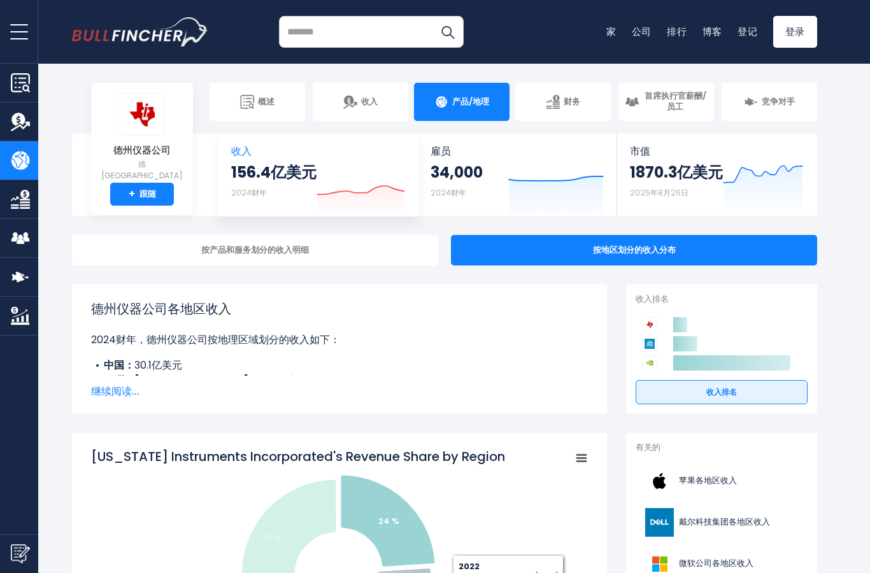
click at [388, 164] on icon "Created with Highcharts 12.1.2" at bounding box center [361, 186] width 89 height 54
click at [385, 186] on icon at bounding box center [360, 190] width 87 height 9
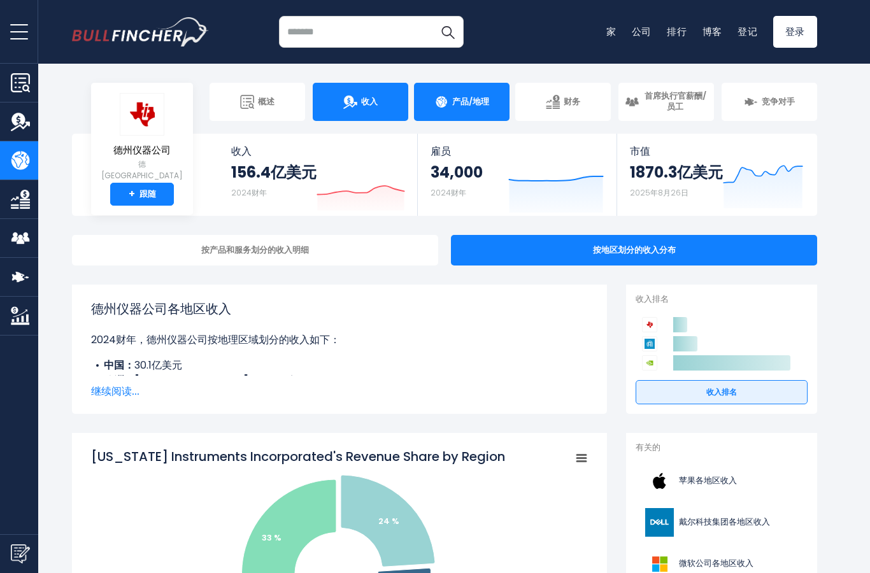
click at [386, 103] on link "收入" at bounding box center [361, 102] width 96 height 38
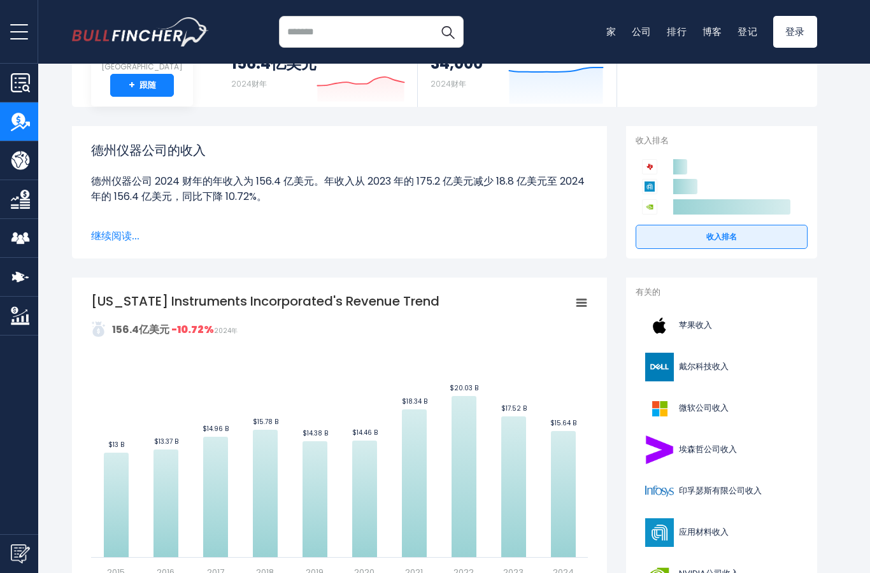
scroll to position [81, 0]
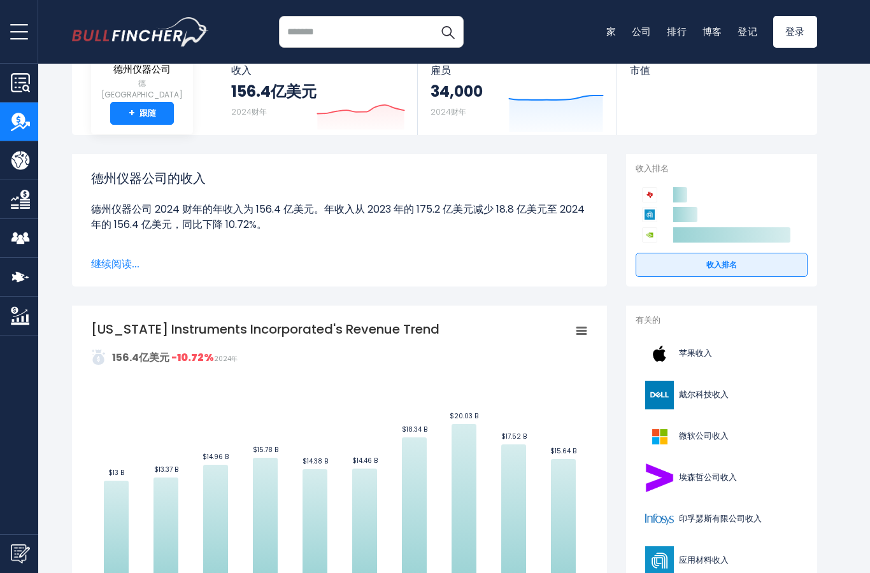
click at [134, 248] on div "德州仪器公司的收入 德州仪器公司 2024 财年的年收入为 156.4 亿美元。年收入从 2023 年的 175.2 亿美元减少 18.8 亿美元至 2024…" at bounding box center [339, 220] width 497 height 103
click at [139, 258] on font "继续阅读..." at bounding box center [115, 264] width 48 height 15
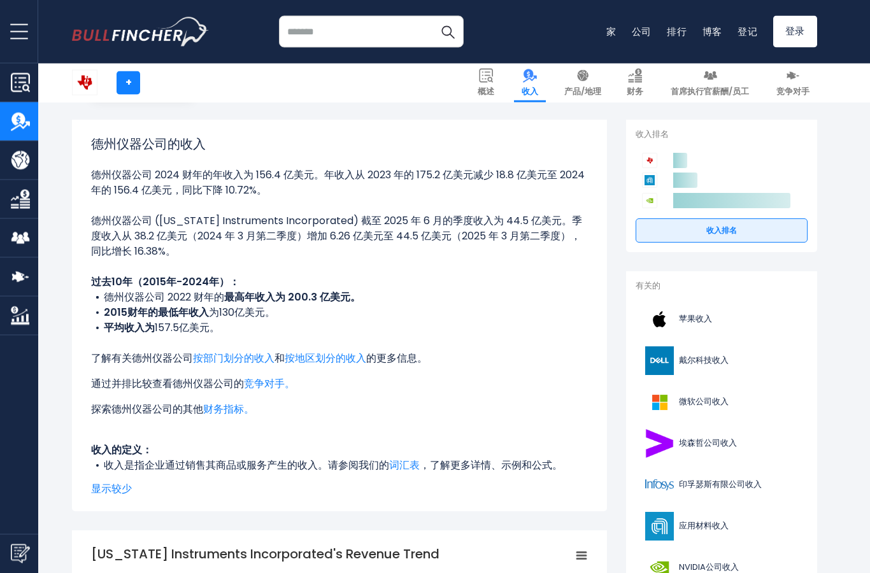
scroll to position [115, 0]
click at [240, 407] on font "财务指标。" at bounding box center [228, 409] width 51 height 15
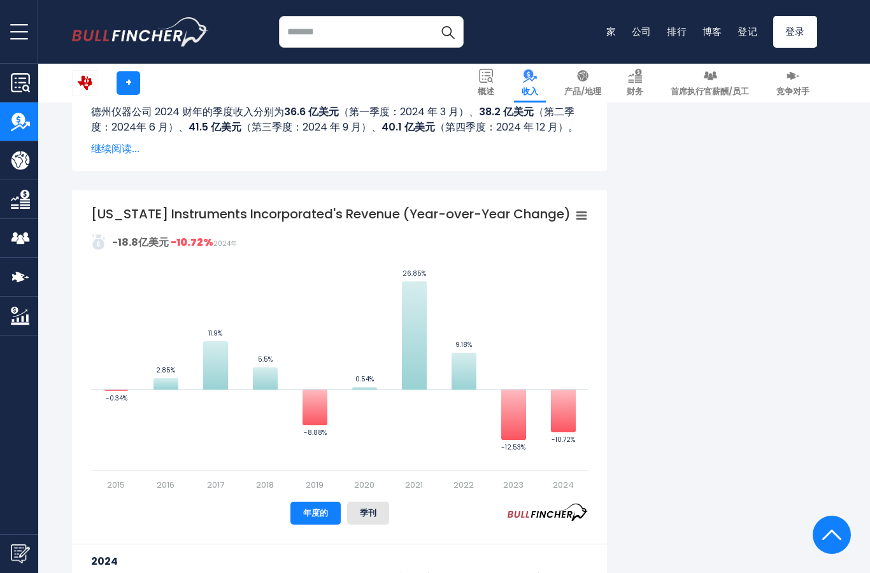
scroll to position [937, 0]
